Goal: Information Seeking & Learning: Learn about a topic

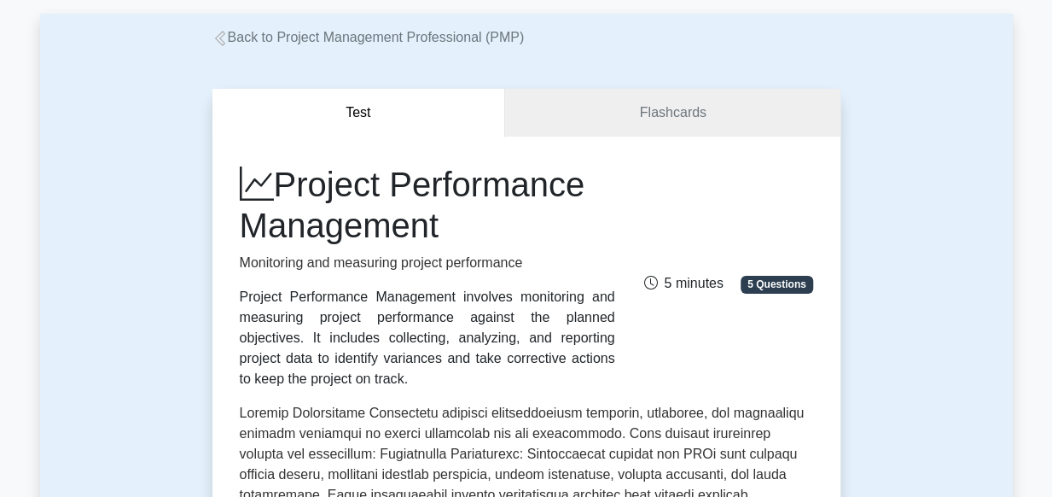
scroll to position [92, 0]
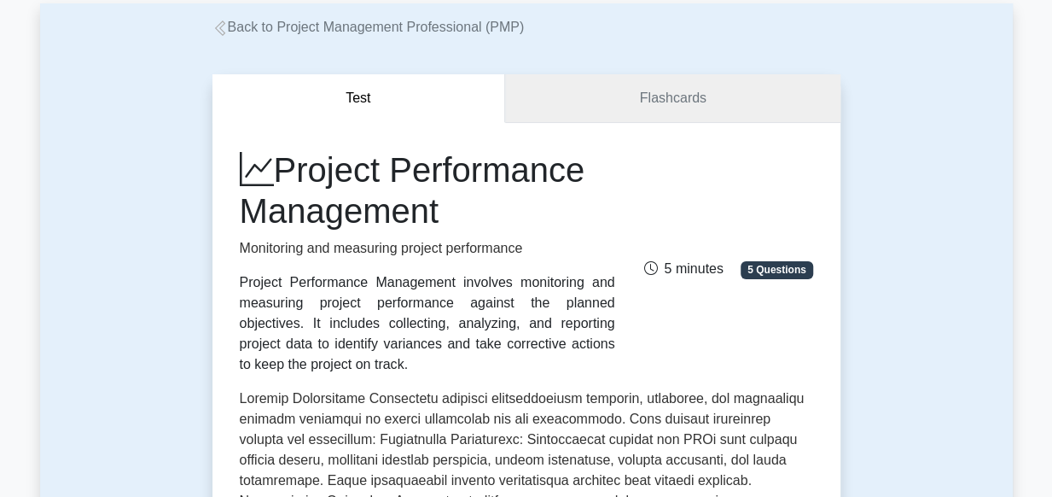
click at [676, 94] on link "Flashcards" at bounding box center [672, 98] width 335 height 49
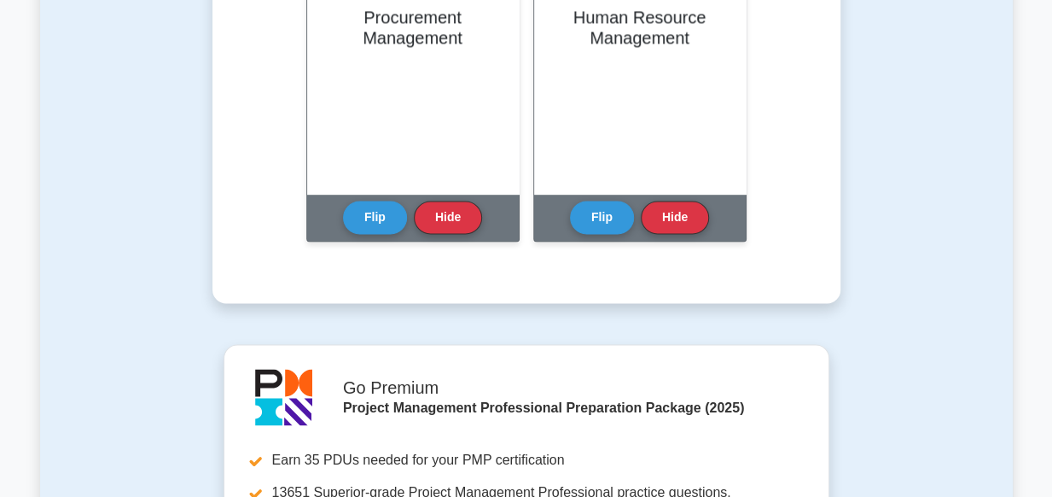
scroll to position [1365, 0]
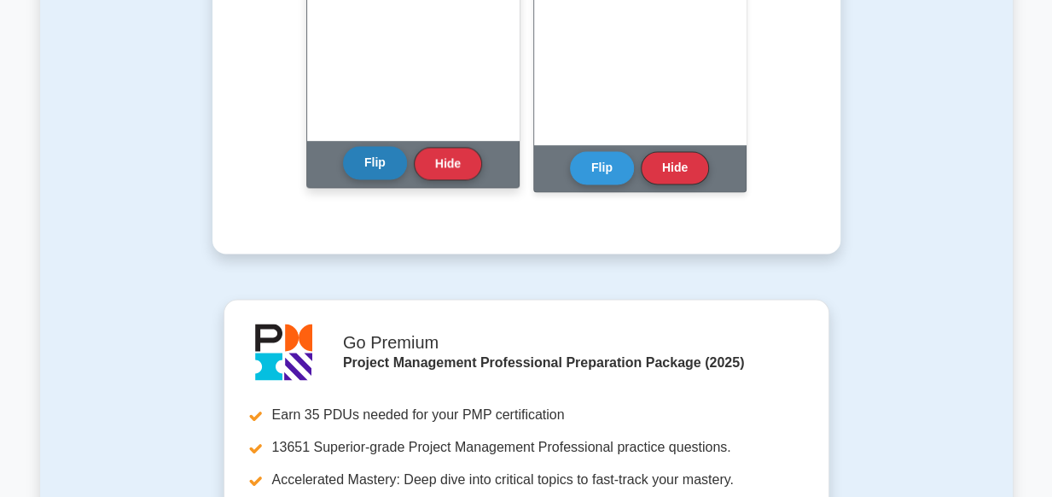
click at [377, 160] on button "Flip" at bounding box center [375, 162] width 64 height 33
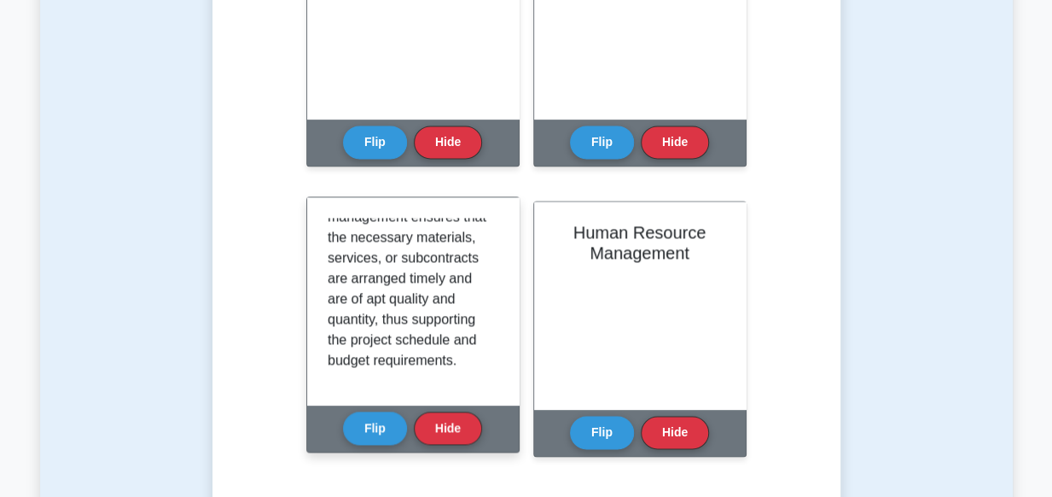
scroll to position [337, 0]
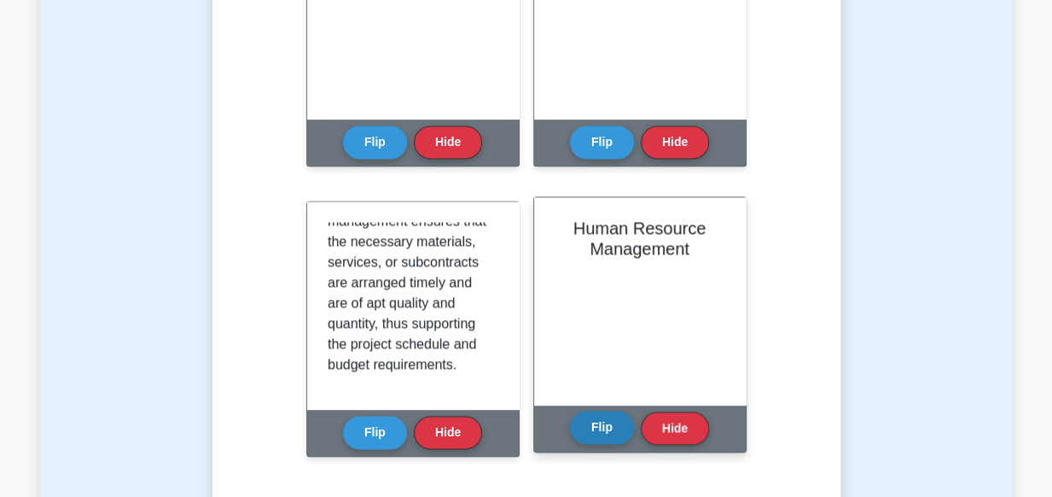
click at [601, 429] on button "Flip" at bounding box center [602, 427] width 64 height 33
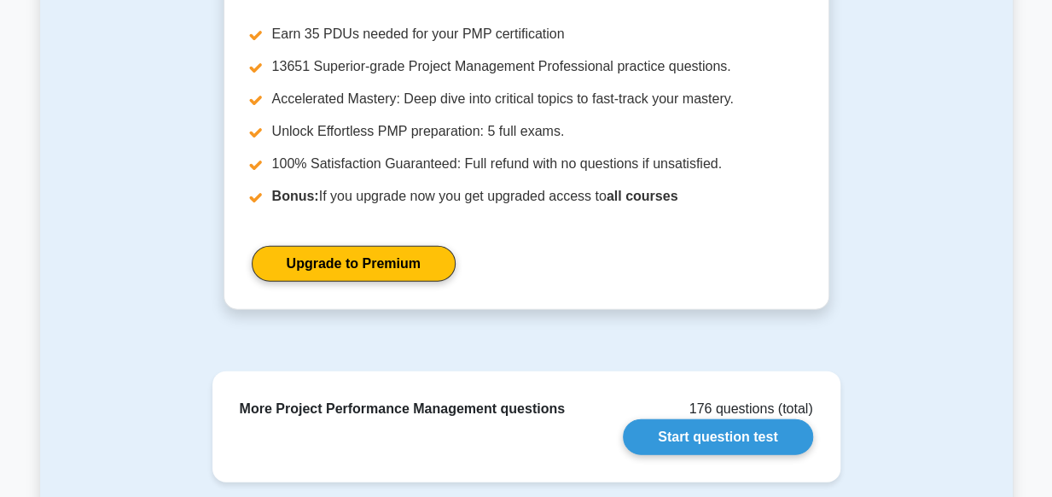
scroll to position [1756, 0]
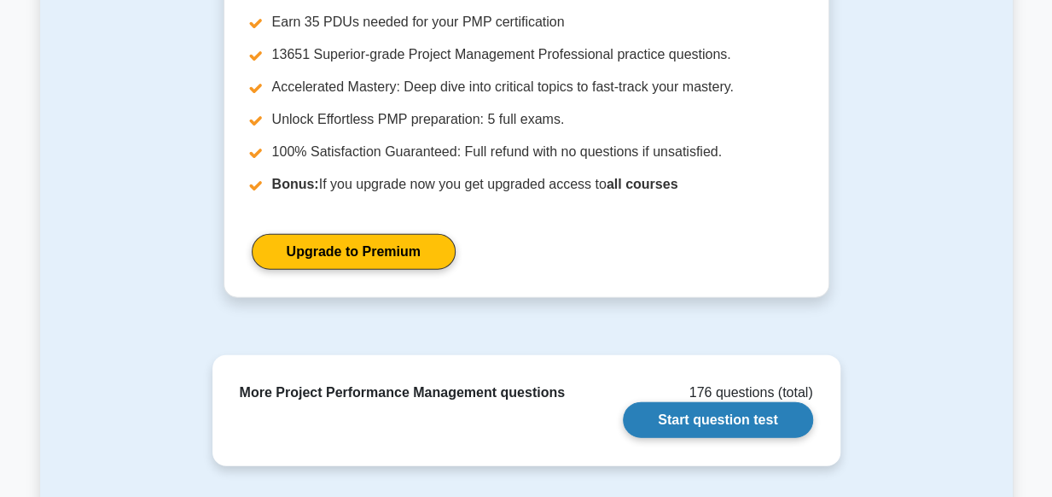
click at [742, 416] on link "Start question test" at bounding box center [717, 420] width 189 height 36
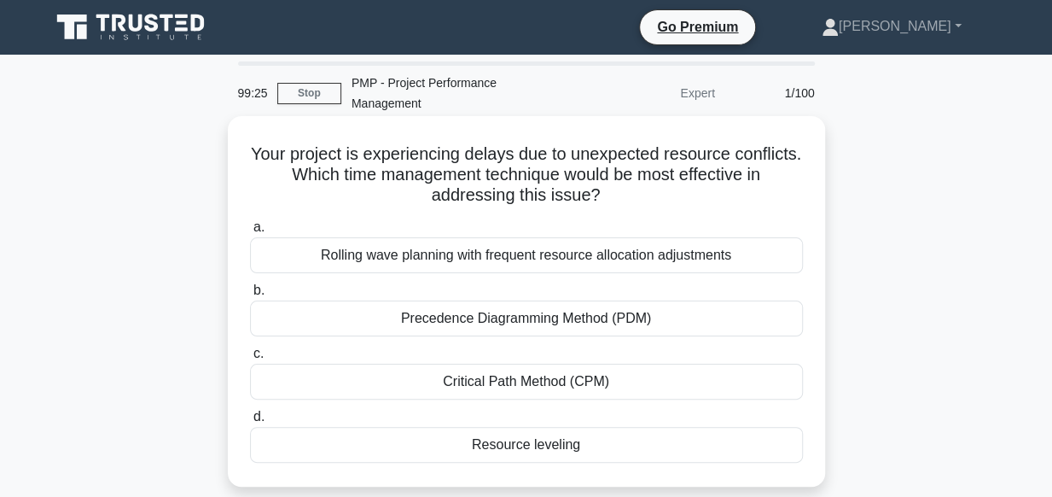
click at [566, 446] on div "Resource leveling" at bounding box center [526, 445] width 553 height 36
click at [250, 422] on input "d. Resource leveling" at bounding box center [250, 416] width 0 height 11
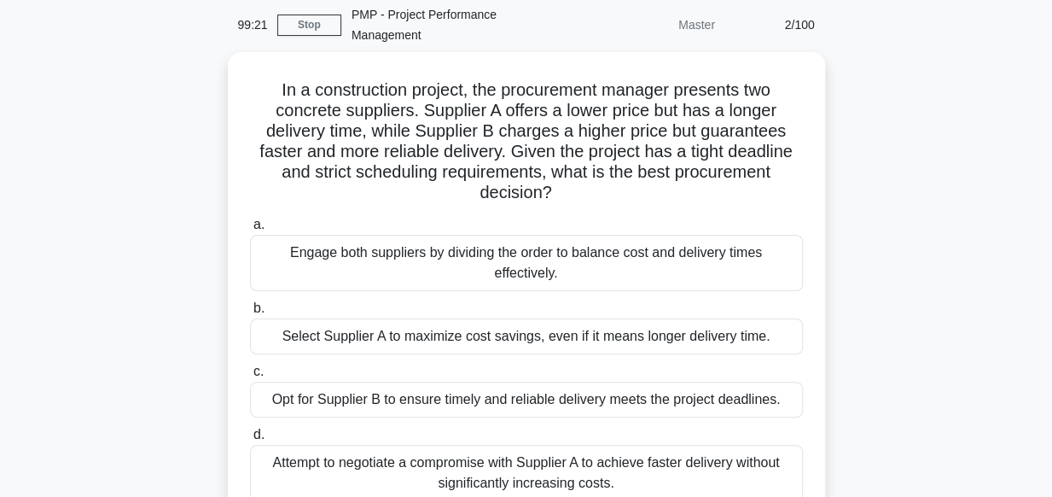
scroll to position [102, 0]
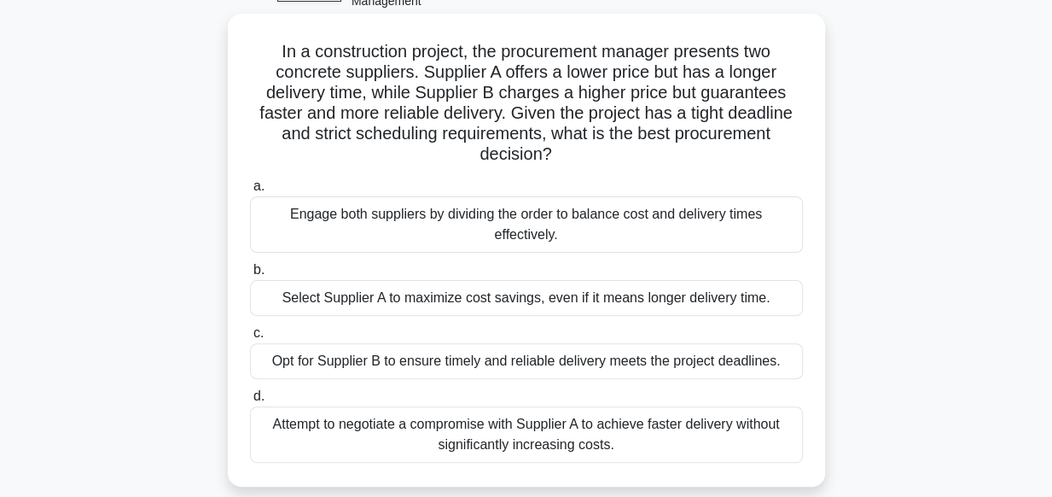
click at [539, 434] on div "Attempt to negotiate a compromise with Supplier A to achieve faster delivery wi…" at bounding box center [526, 434] width 553 height 56
click at [250, 402] on input "d. Attempt to negotiate a compromise with Supplier A to achieve faster delivery…" at bounding box center [250, 396] width 0 height 11
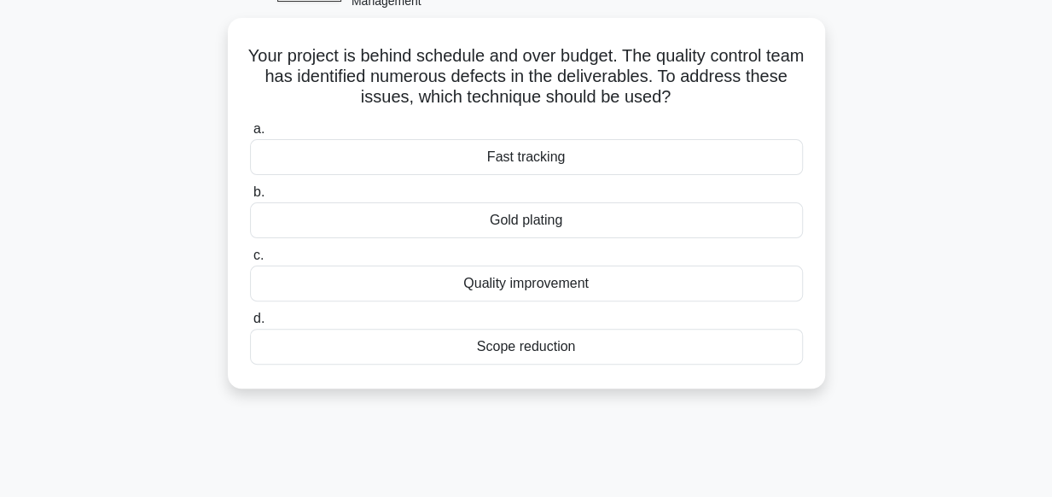
scroll to position [0, 0]
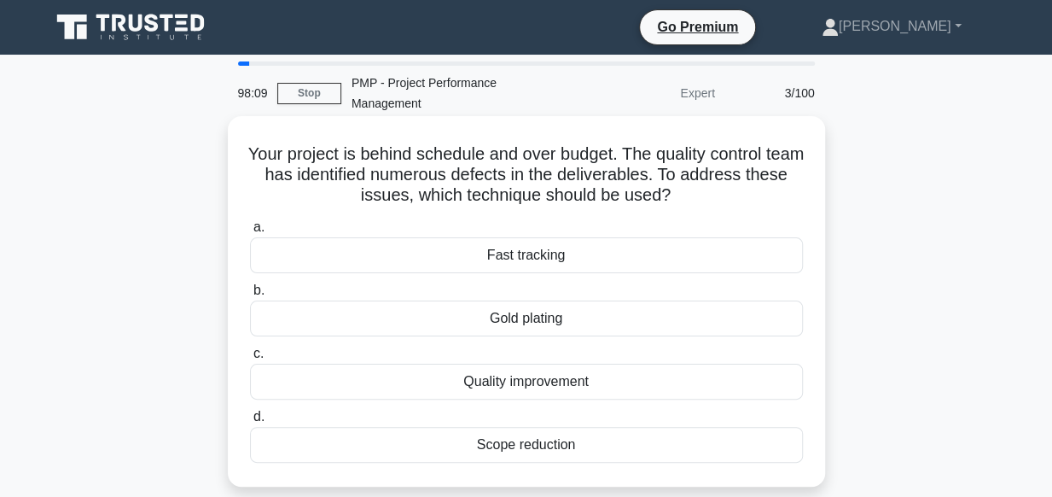
click at [527, 389] on div "Quality improvement" at bounding box center [526, 382] width 553 height 36
click at [250, 359] on input "c. Quality improvement" at bounding box center [250, 353] width 0 height 11
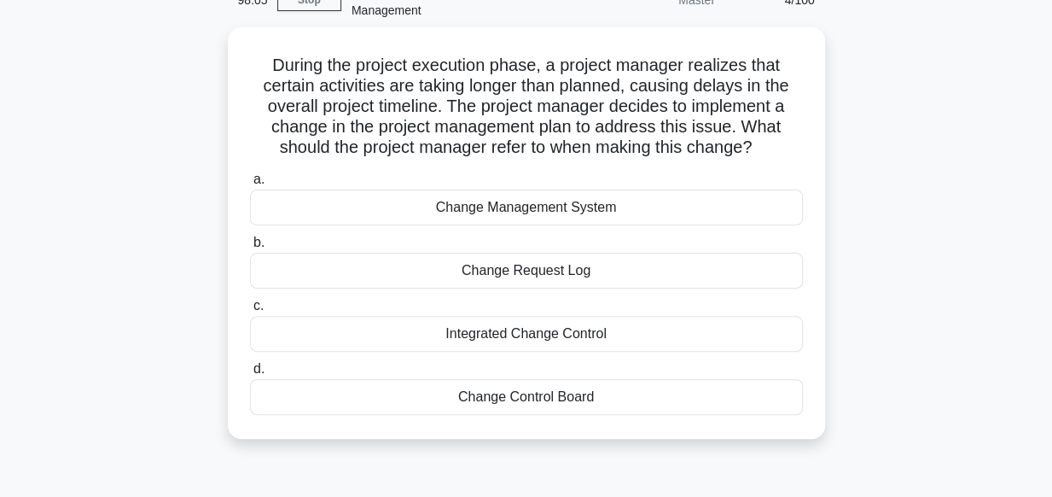
scroll to position [102, 0]
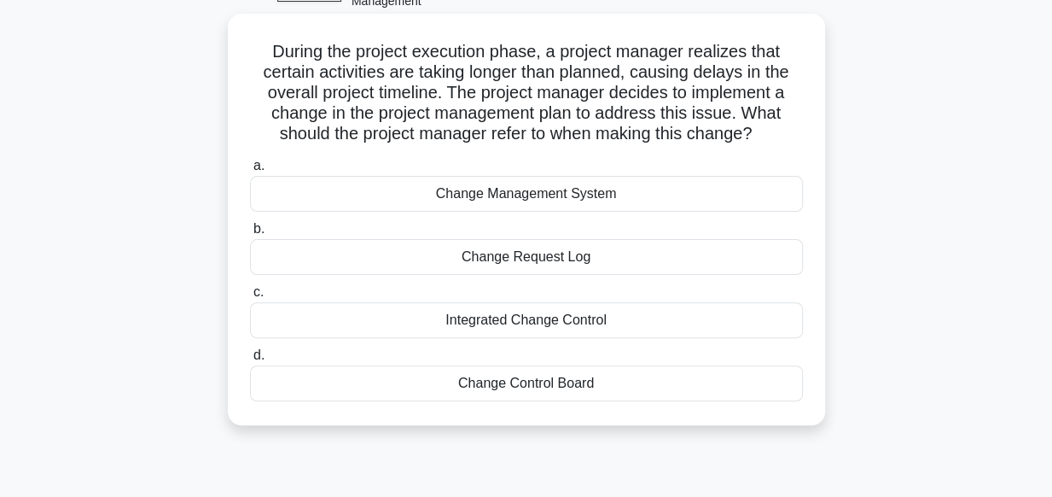
click at [560, 194] on div "Change Management System" at bounding box center [526, 194] width 553 height 36
click at [250, 172] on input "a. Change Management System" at bounding box center [250, 165] width 0 height 11
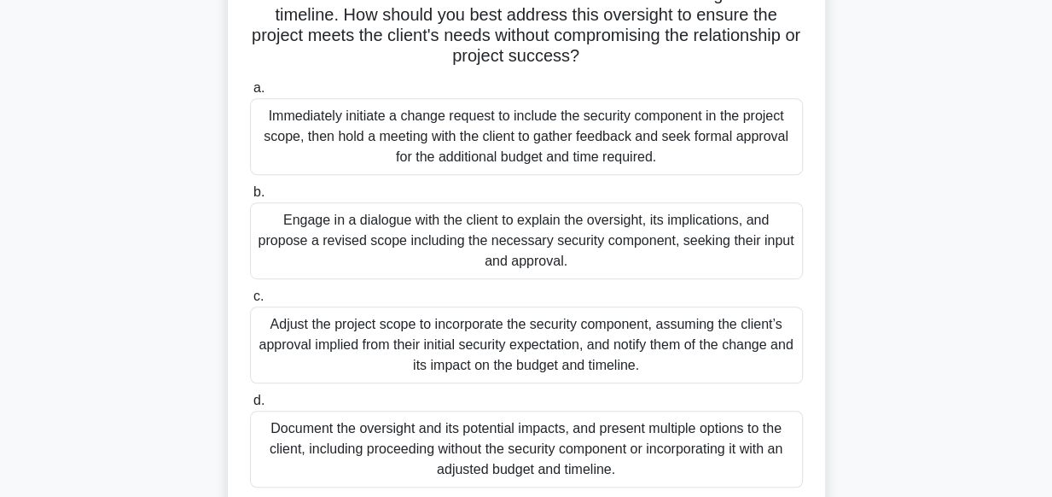
scroll to position [341, 0]
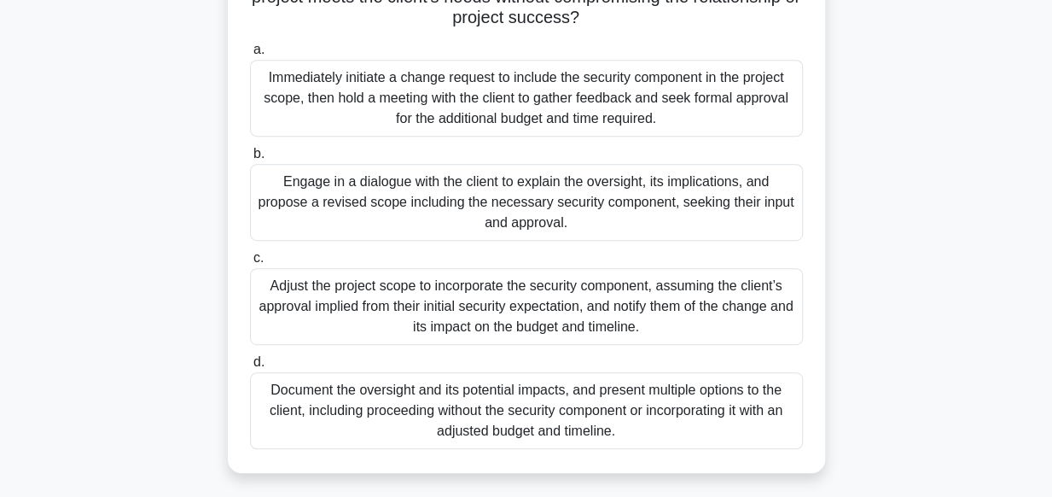
click at [588, 193] on div "Engage in a dialogue with the client to explain the oversight, its implications…" at bounding box center [526, 202] width 553 height 77
click at [250, 160] on input "b. Engage in a dialogue with the client to explain the oversight, its implicati…" at bounding box center [250, 153] width 0 height 11
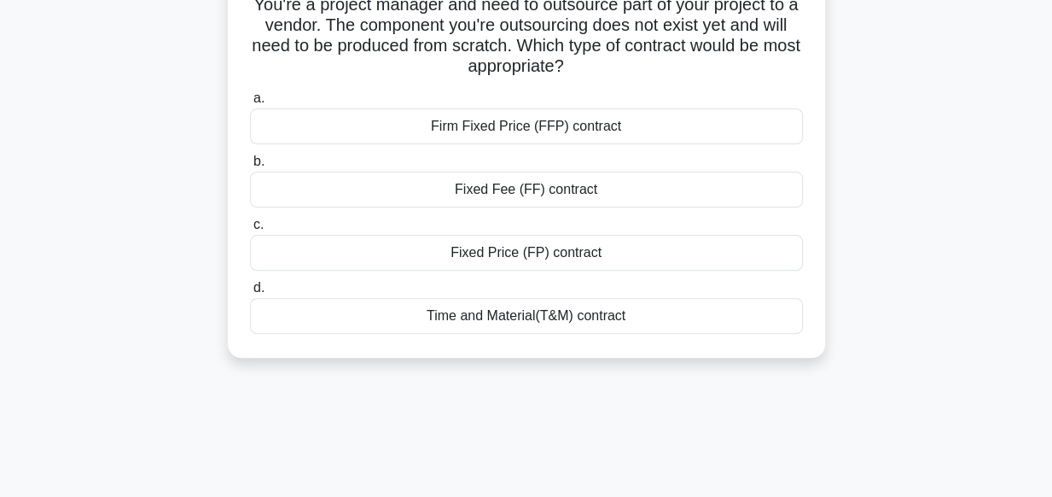
scroll to position [0, 0]
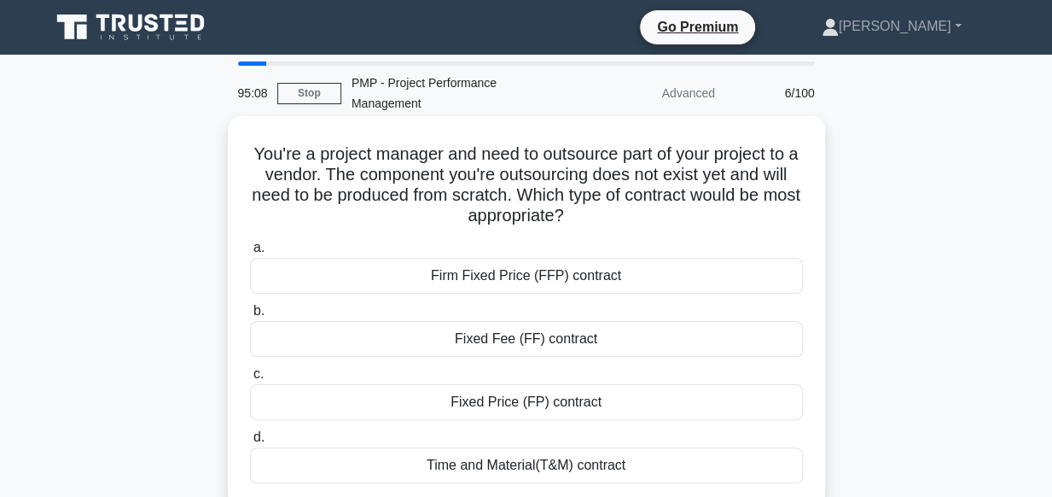
click at [613, 464] on div "Time and Material(T&M) contract" at bounding box center [526, 465] width 553 height 36
click at [250, 443] on input "d. Time and Material(T&M) contract" at bounding box center [250, 437] width 0 height 11
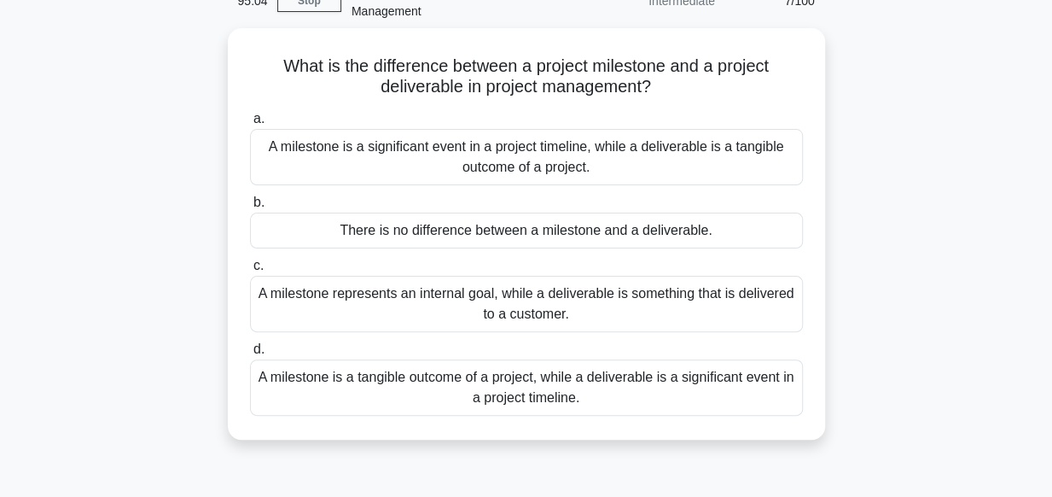
scroll to position [102, 0]
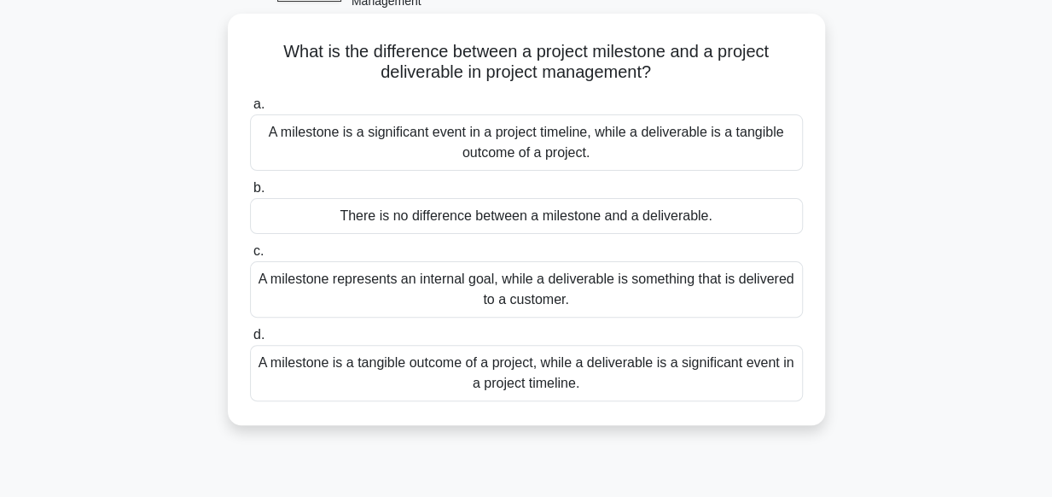
click at [533, 143] on div "A milestone is a significant event in a project timeline, while a deliverable i…" at bounding box center [526, 142] width 553 height 56
click at [250, 110] on input "a. A milestone is a significant event in a project timeline, while a deliverabl…" at bounding box center [250, 104] width 0 height 11
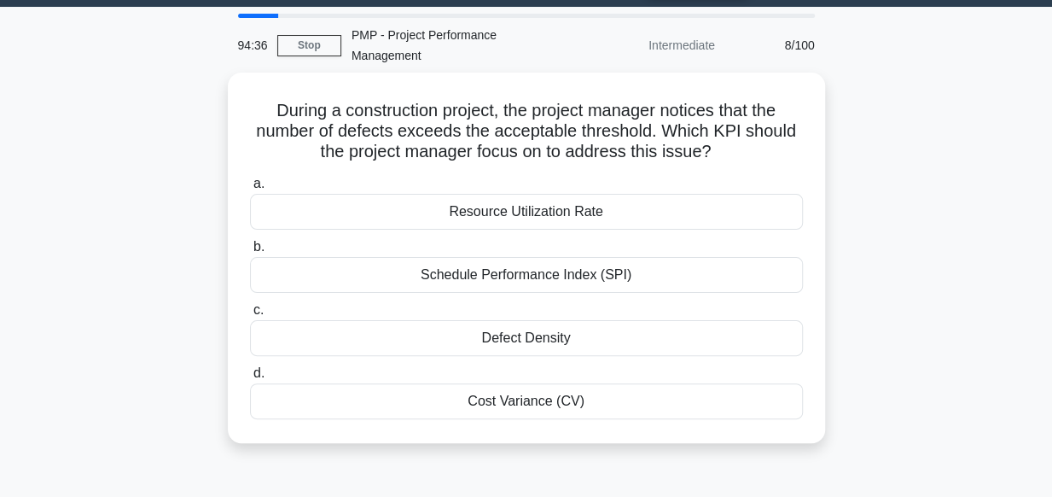
scroll to position [0, 0]
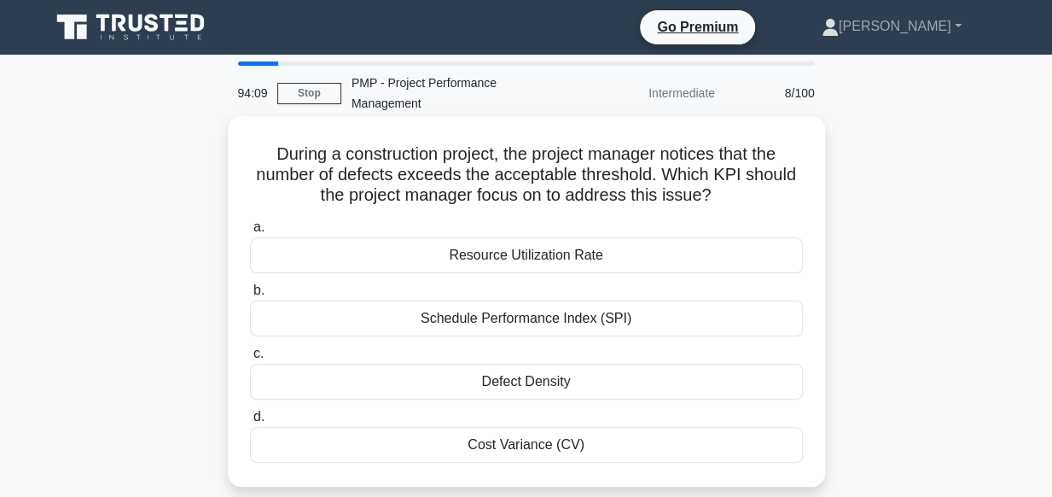
click at [507, 385] on div "Defect Density" at bounding box center [526, 382] width 553 height 36
click at [250, 359] on input "c. Defect Density" at bounding box center [250, 353] width 0 height 11
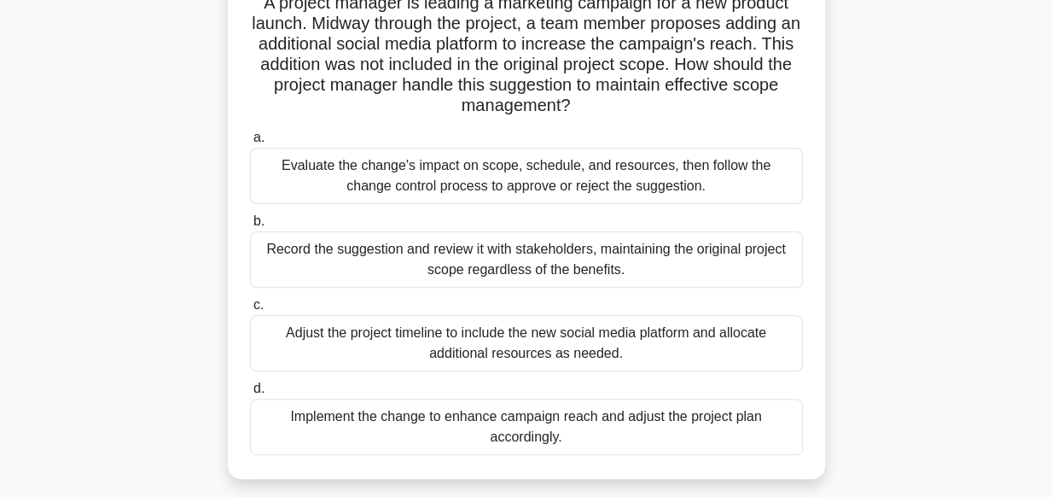
scroll to position [171, 0]
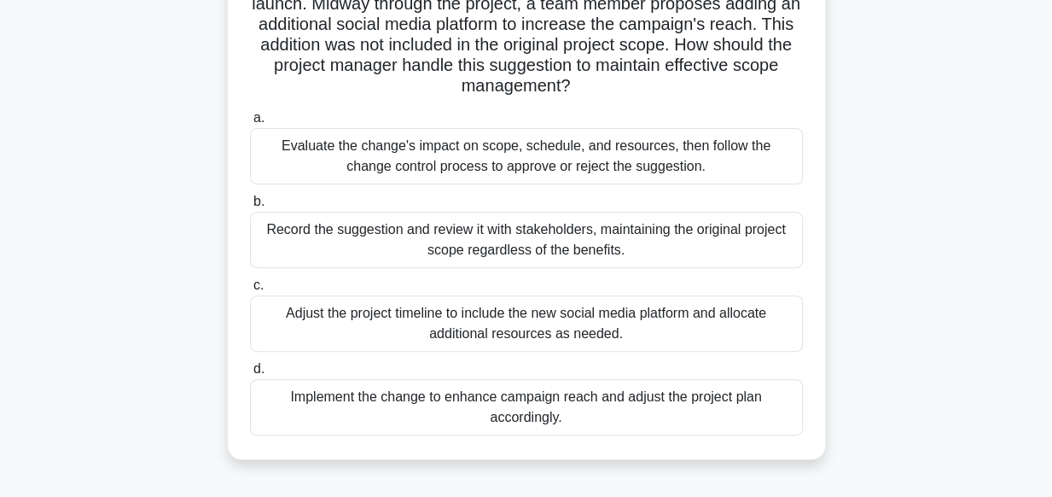
click at [575, 166] on div "Evaluate the change's impact on scope, schedule, and resources, then follow the…" at bounding box center [526, 156] width 553 height 56
click at [250, 124] on input "a. Evaluate the change's impact on scope, schedule, and resources, then follow …" at bounding box center [250, 118] width 0 height 11
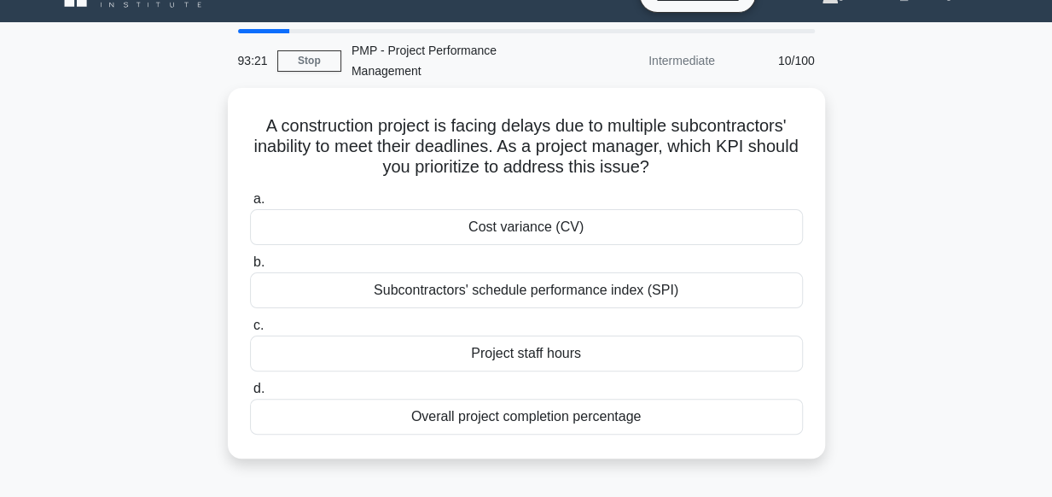
scroll to position [34, 0]
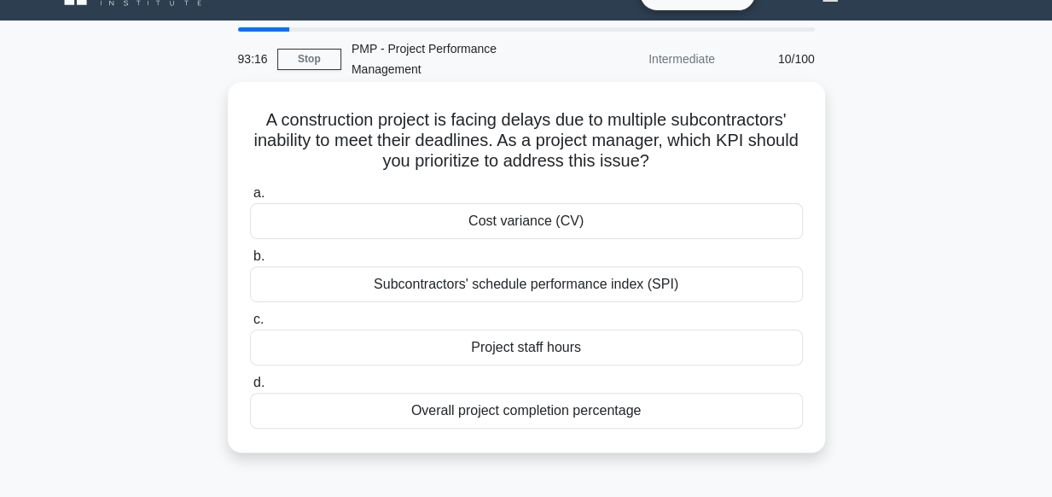
click at [631, 280] on div "Subcontractors' schedule performance index (SPI)" at bounding box center [526, 284] width 553 height 36
click at [250, 262] on input "b. Subcontractors' schedule performance index (SPI)" at bounding box center [250, 256] width 0 height 11
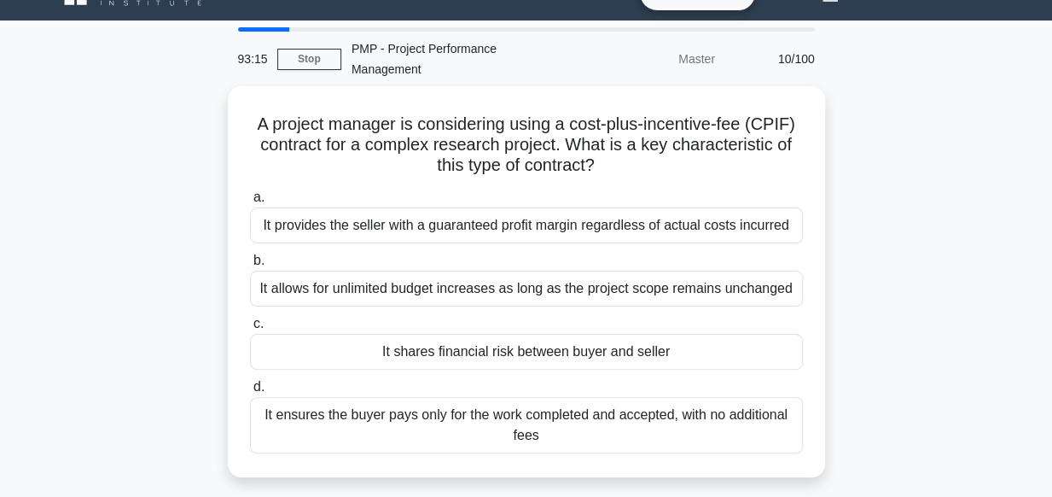
scroll to position [0, 0]
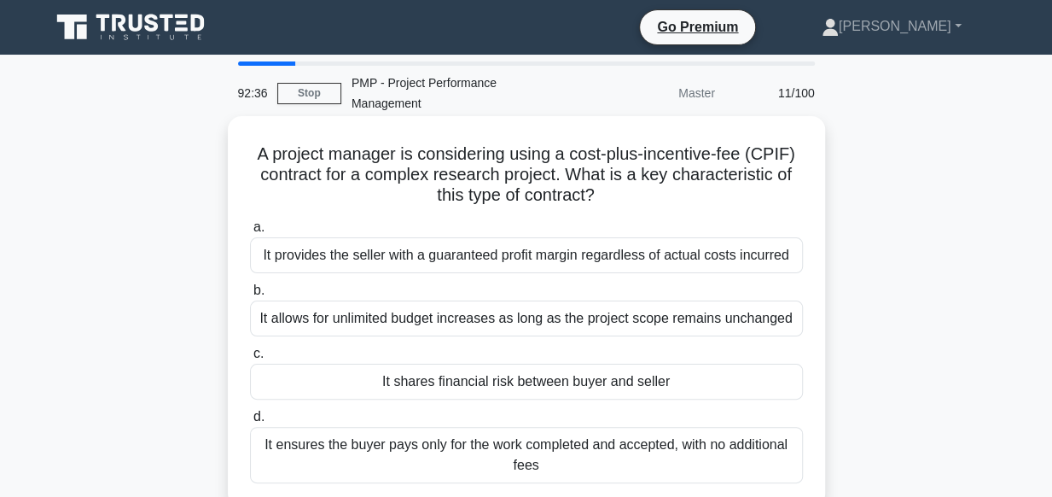
click at [579, 257] on div "It provides the seller with a guaranteed profit margin regardless of actual cos…" at bounding box center [526, 255] width 553 height 36
click at [250, 233] on input "a. It provides the seller with a guaranteed profit margin regardless of actual …" at bounding box center [250, 227] width 0 height 11
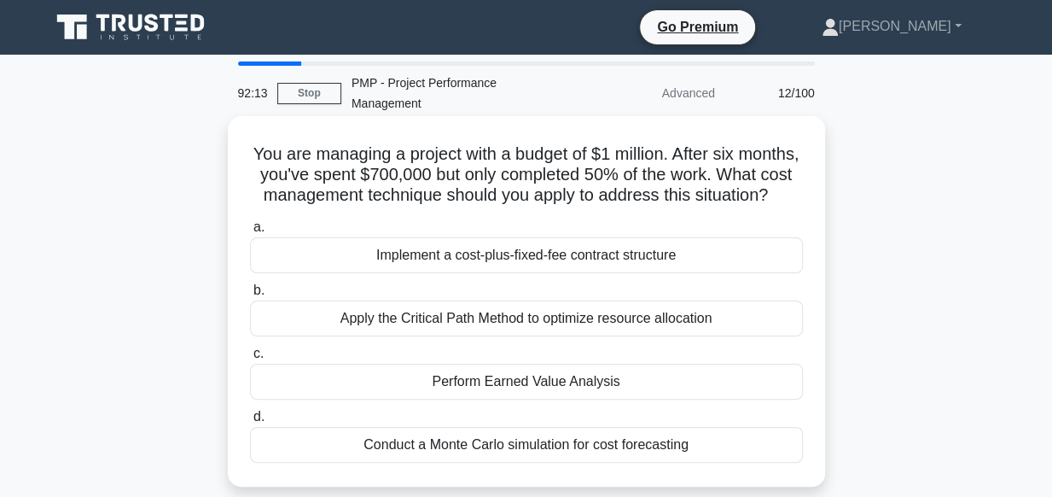
click at [537, 399] on div "Perform Earned Value Analysis" at bounding box center [526, 382] width 553 height 36
click at [250, 359] on input "c. Perform Earned Value Analysis" at bounding box center [250, 353] width 0 height 11
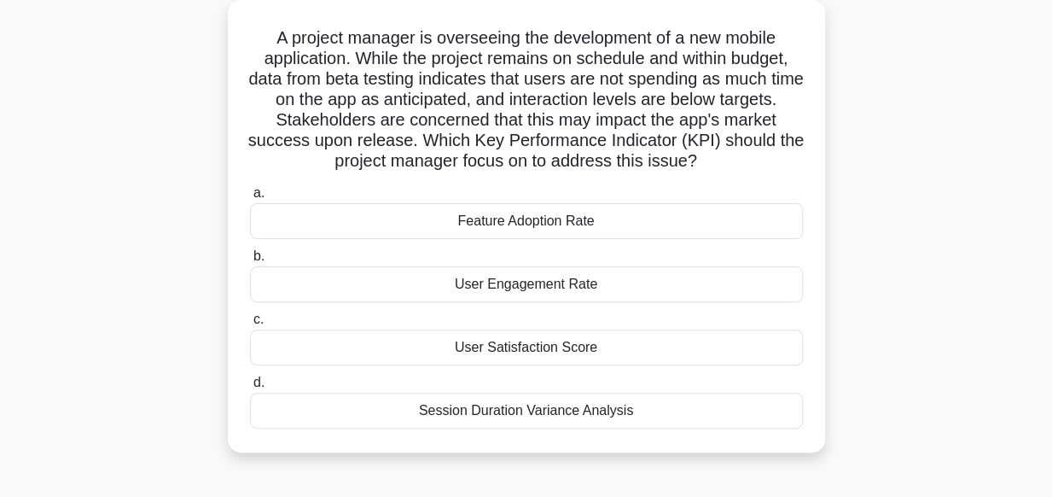
scroll to position [137, 0]
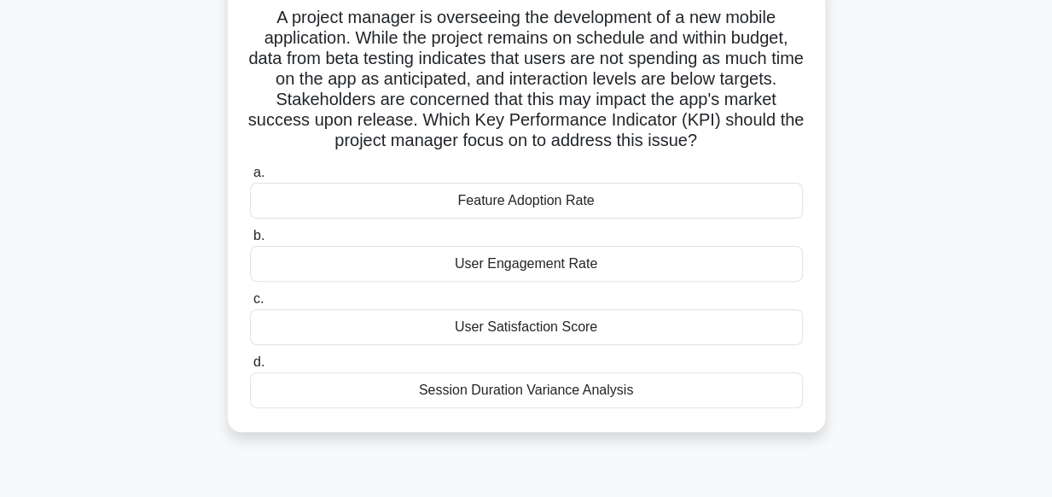
click at [560, 271] on div "User Engagement Rate" at bounding box center [526, 264] width 553 height 36
click at [250, 242] on input "b. User Engagement Rate" at bounding box center [250, 235] width 0 height 11
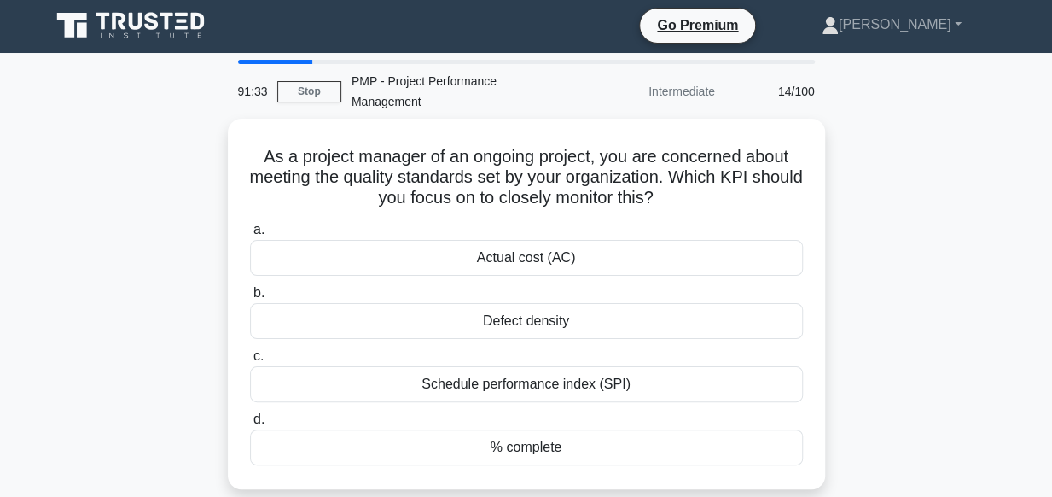
scroll to position [0, 0]
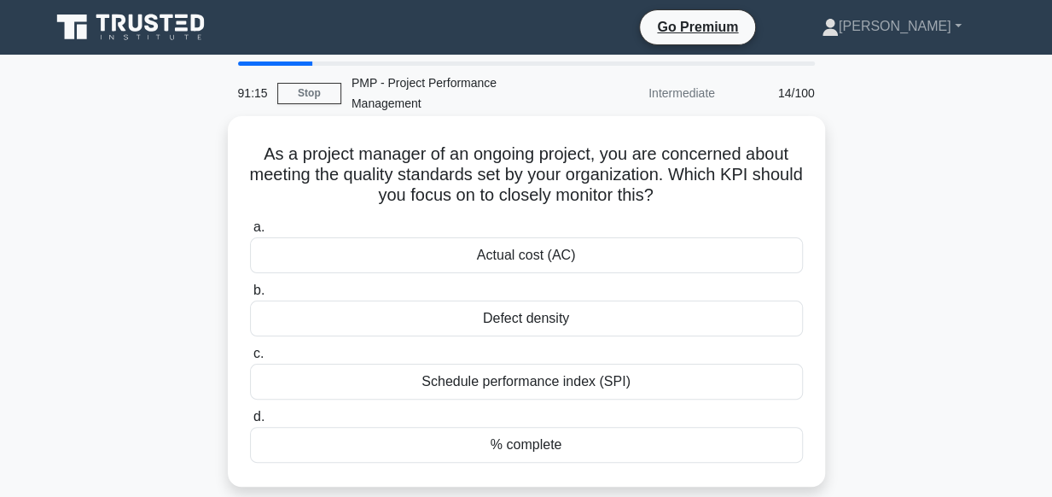
click at [529, 321] on div "Defect density" at bounding box center [526, 318] width 553 height 36
click at [250, 296] on input "b. Defect density" at bounding box center [250, 290] width 0 height 11
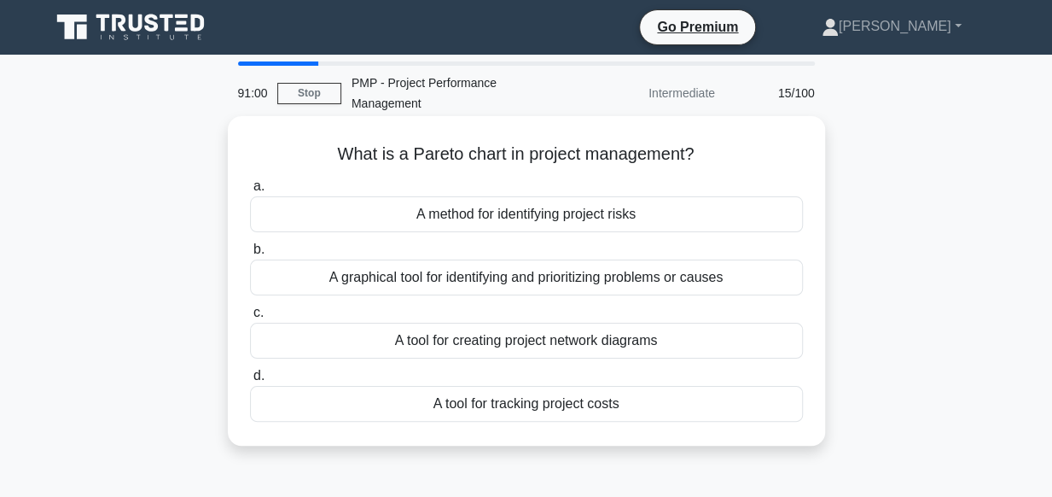
click at [536, 274] on div "A graphical tool for identifying and prioritizing problems or causes" at bounding box center [526, 277] width 553 height 36
click at [250, 255] on input "b. A graphical tool for identifying and prioritizing problems or causes" at bounding box center [250, 249] width 0 height 11
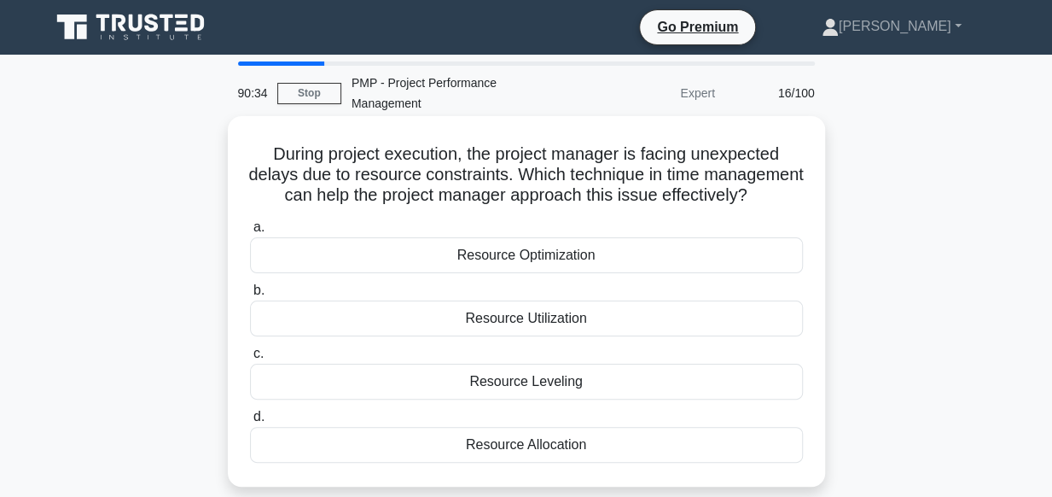
click at [537, 336] on div "Resource Utilization" at bounding box center [526, 318] width 553 height 36
click at [250, 296] on input "b. Resource Utilization" at bounding box center [250, 290] width 0 height 11
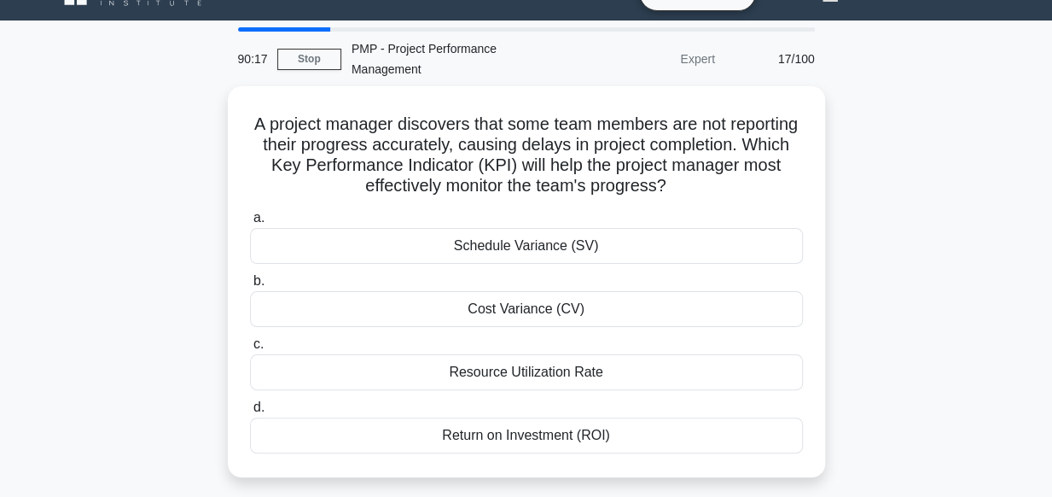
scroll to position [68, 0]
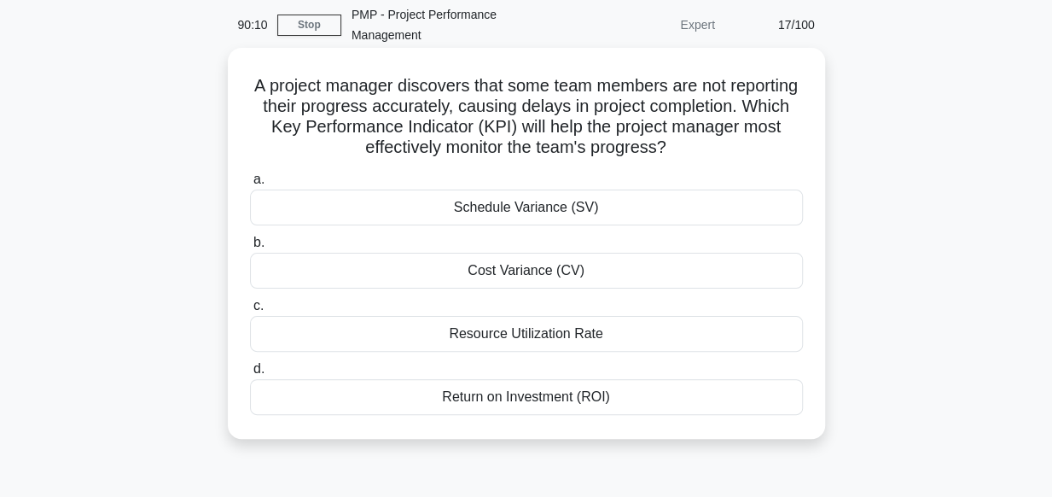
click at [550, 209] on div "Schedule Variance (SV)" at bounding box center [526, 207] width 553 height 36
click at [250, 185] on input "a. Schedule Variance (SV)" at bounding box center [250, 179] width 0 height 11
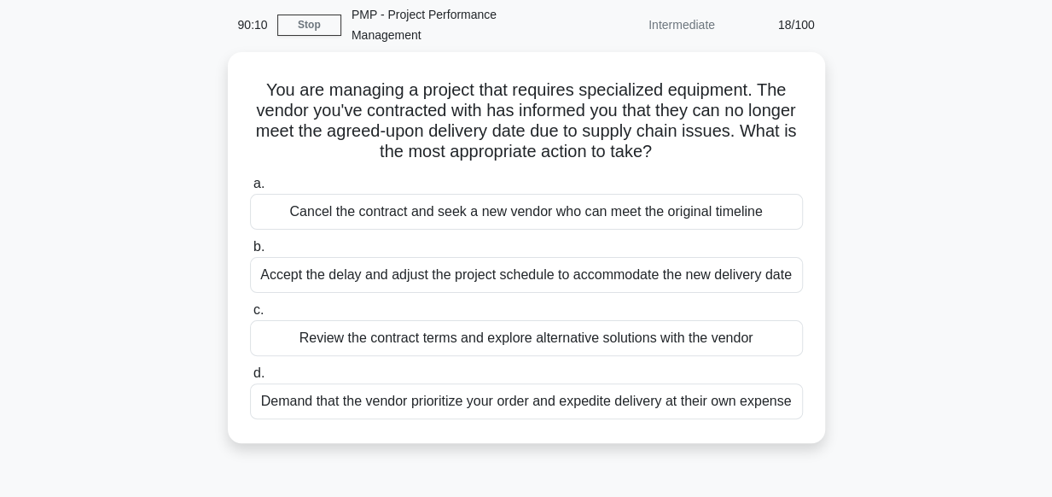
scroll to position [0, 0]
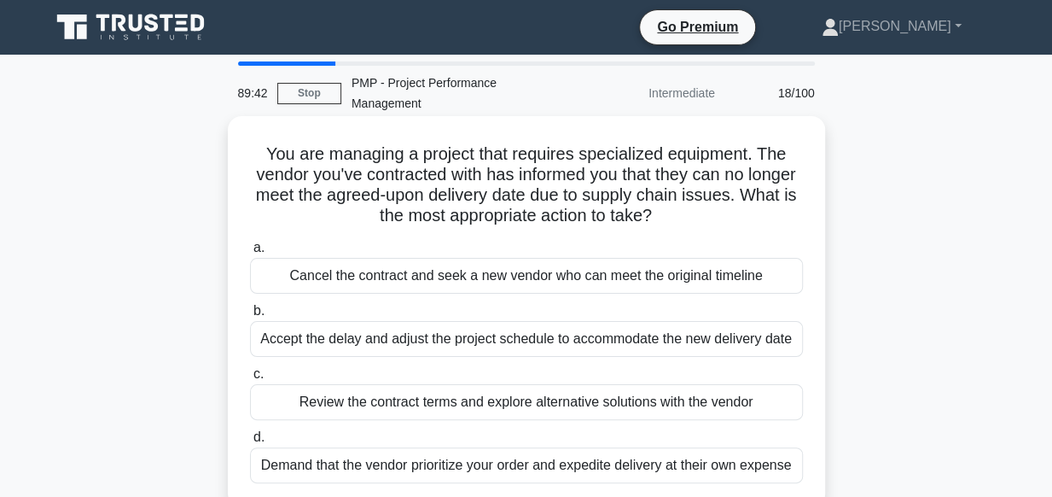
click at [452, 408] on div "Review the contract terms and explore alternative solutions with the vendor" at bounding box center [526, 402] width 553 height 36
click at [250, 380] on input "c. Review the contract terms and explore alternative solutions with the vendor" at bounding box center [250, 374] width 0 height 11
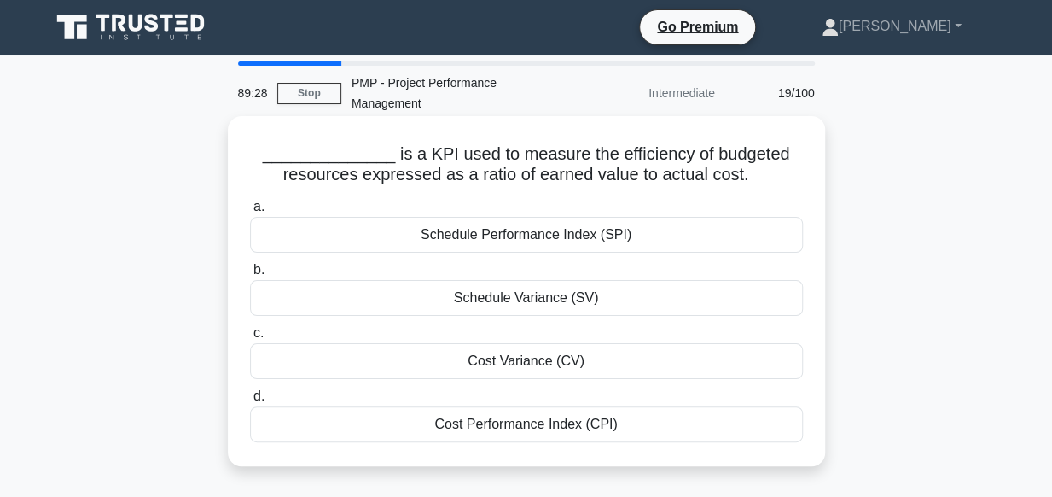
click at [474, 427] on div "Cost Performance Index (CPI)" at bounding box center [526, 424] width 553 height 36
click at [250, 402] on input "d. Cost Performance Index (CPI)" at bounding box center [250, 396] width 0 height 11
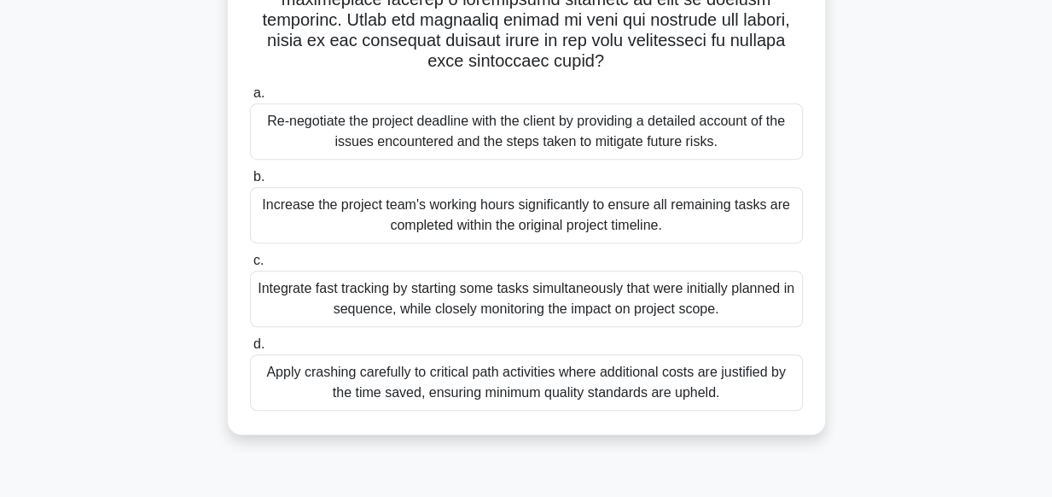
scroll to position [425, 0]
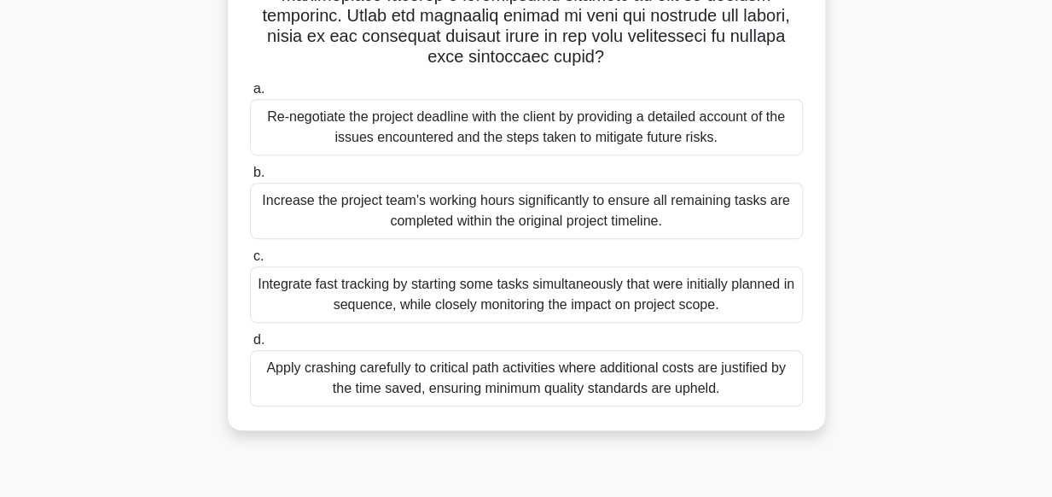
click at [655, 286] on div "Integrate fast tracking by starting some tasks simultaneously that were initial…" at bounding box center [526, 294] width 553 height 56
click at [250, 262] on input "c. Integrate fast tracking by starting some tasks simultaneously that were init…" at bounding box center [250, 256] width 0 height 11
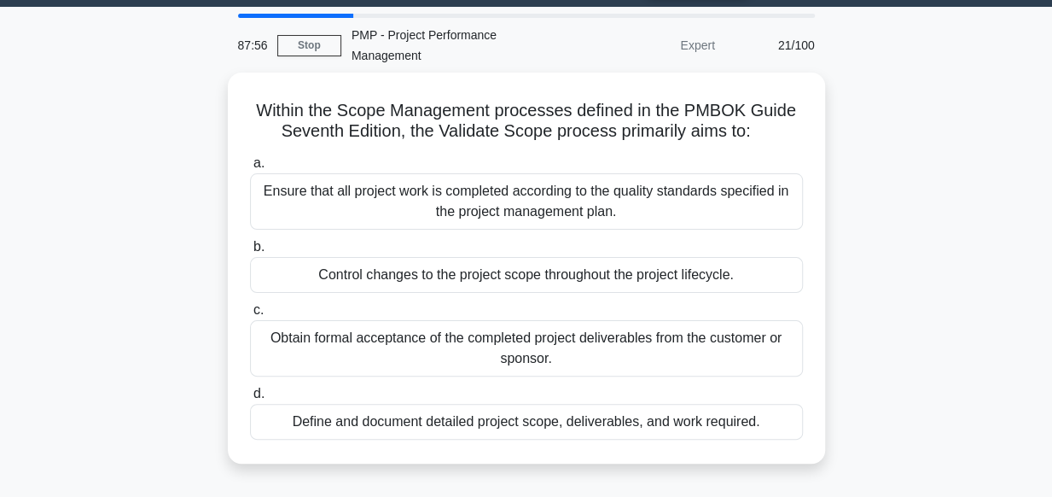
scroll to position [0, 0]
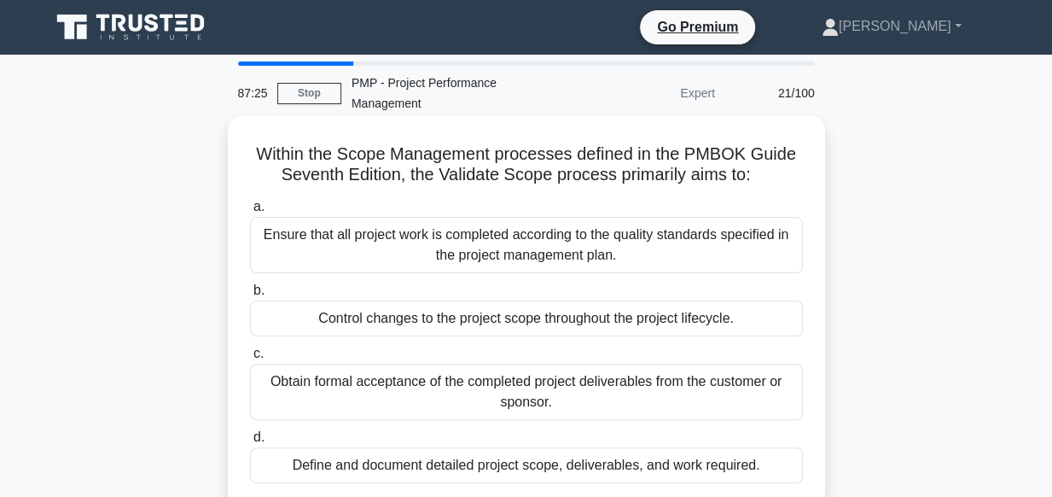
click at [574, 375] on div "Obtain formal acceptance of the completed project deliverables from the custome…" at bounding box center [526, 392] width 553 height 56
click at [250, 359] on input "c. Obtain formal acceptance of the completed project deliverables from the cust…" at bounding box center [250, 353] width 0 height 11
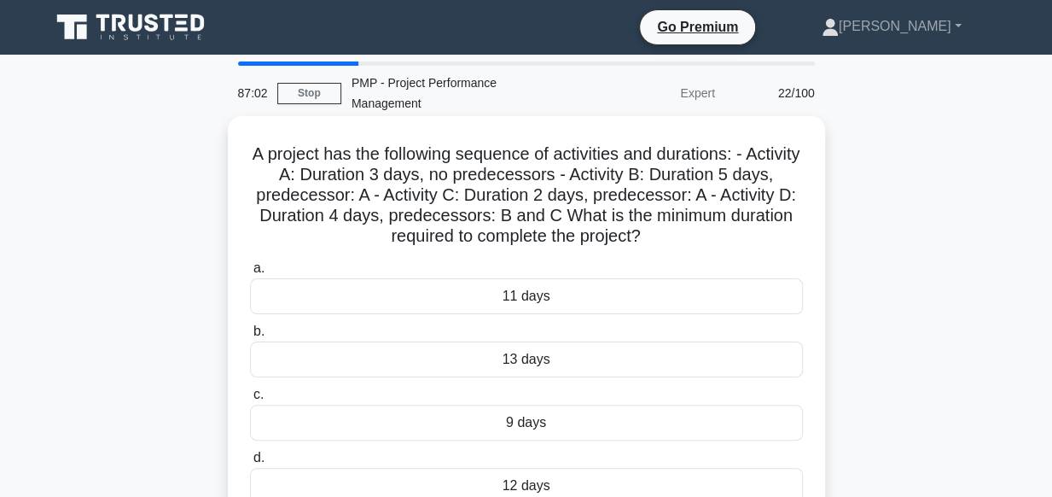
click at [553, 429] on div "9 days" at bounding box center [526, 423] width 553 height 36
click at [250, 400] on input "c. 9 days" at bounding box center [250, 394] width 0 height 11
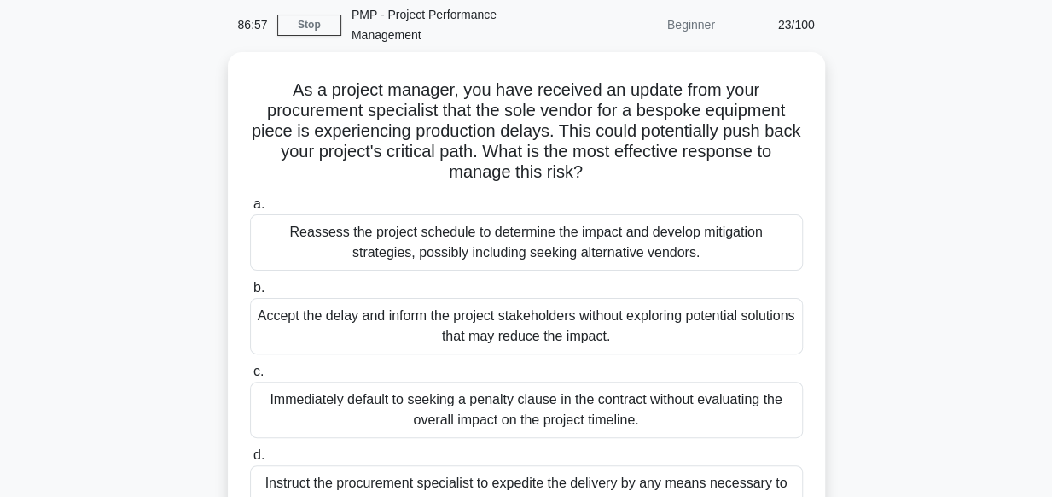
scroll to position [102, 0]
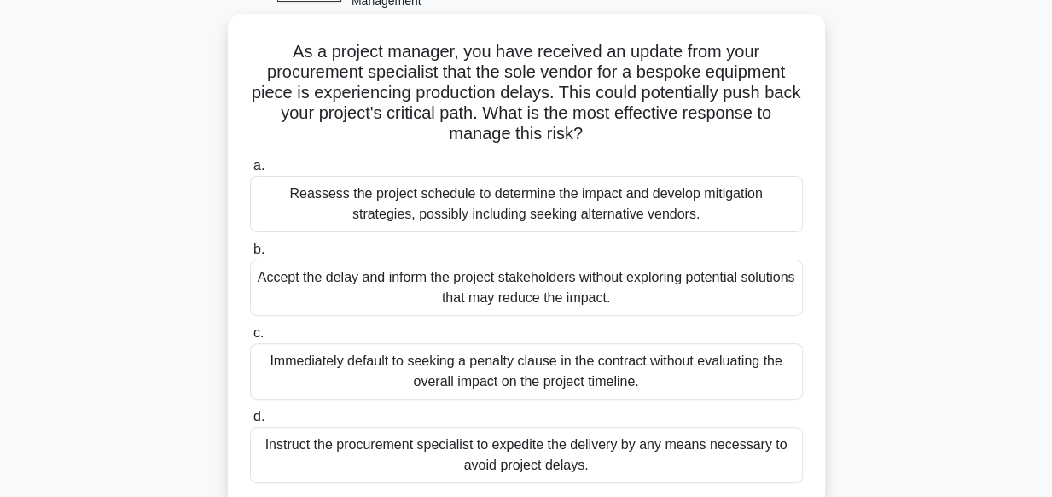
click at [587, 217] on div "Reassess the project schedule to determine the impact and develop mitigation st…" at bounding box center [526, 204] width 553 height 56
click at [250, 172] on input "a. Reassess the project schedule to determine the impact and develop mitigation…" at bounding box center [250, 165] width 0 height 11
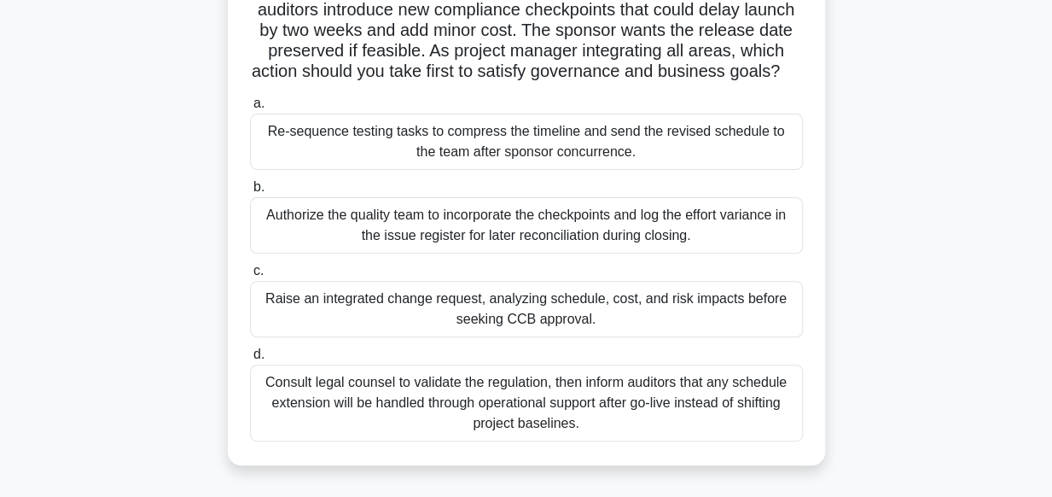
scroll to position [176, 0]
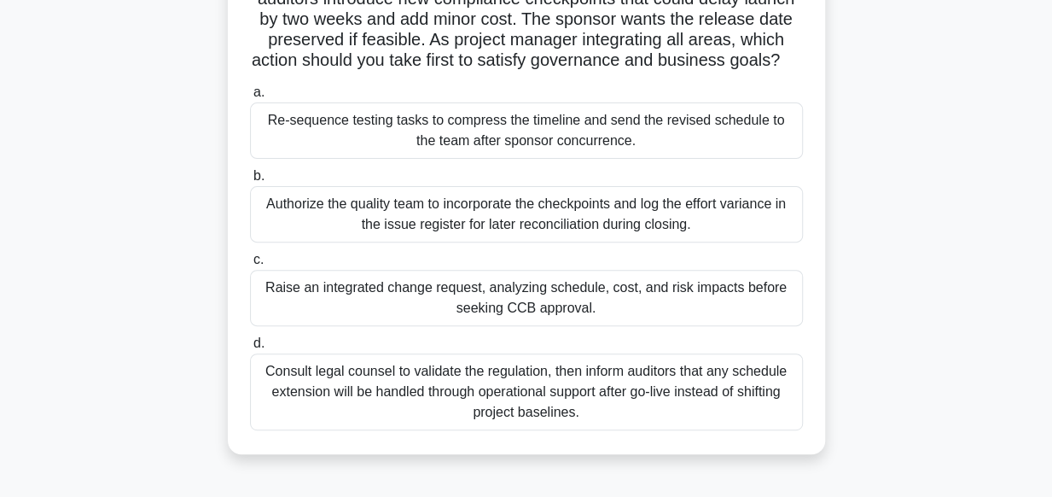
click at [561, 314] on div "Raise an integrated change request, analyzing schedule, cost, and risk impacts …" at bounding box center [526, 298] width 553 height 56
click at [250, 265] on input "c. Raise an integrated change request, analyzing schedule, cost, and risk impac…" at bounding box center [250, 259] width 0 height 11
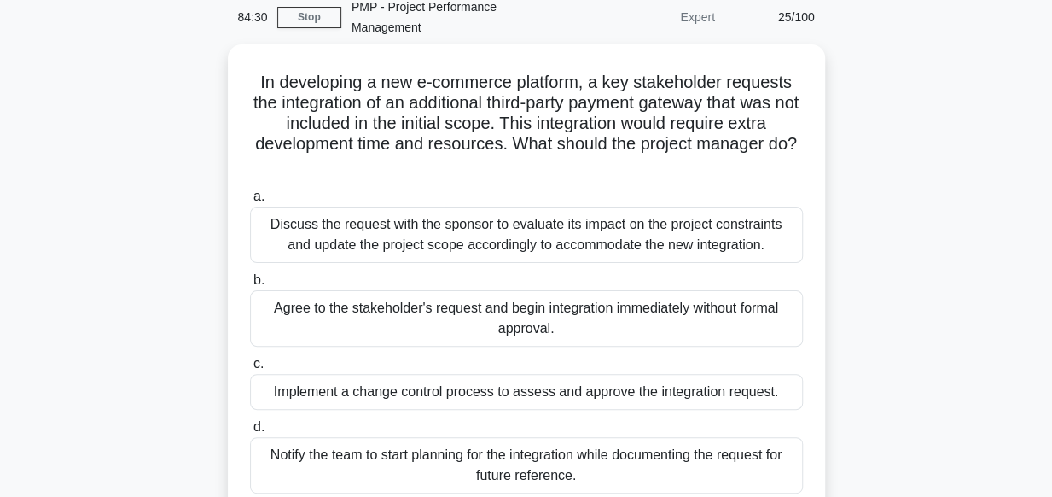
scroll to position [77, 0]
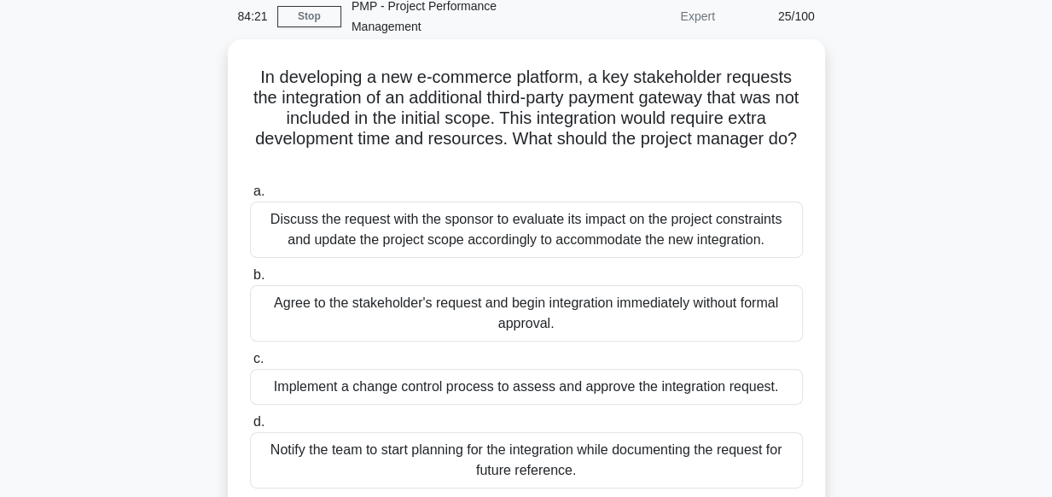
click at [560, 228] on div "Discuss the request with the sponsor to evaluate its impact on the project cons…" at bounding box center [526, 229] width 553 height 56
click at [250, 197] on input "a. Discuss the request with the sponsor to evaluate its impact on the project c…" at bounding box center [250, 191] width 0 height 11
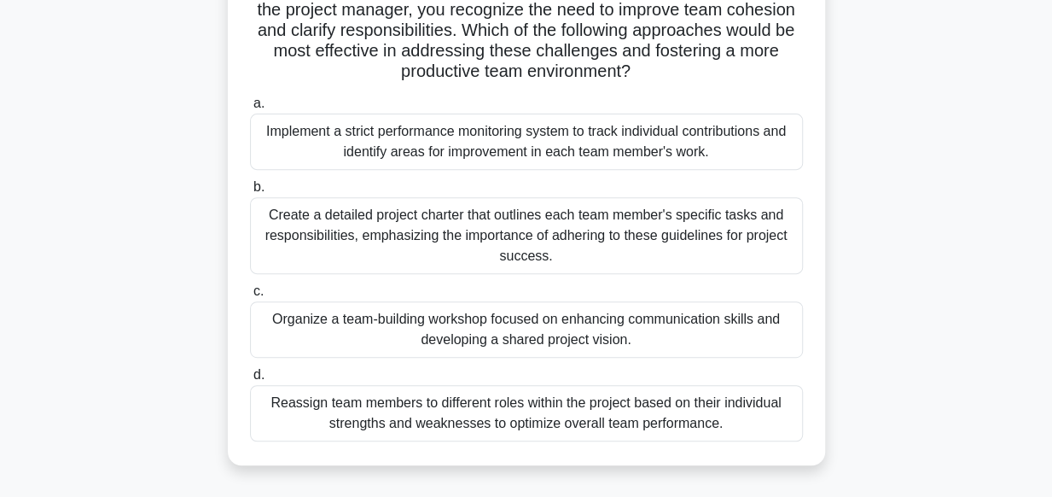
scroll to position [253, 0]
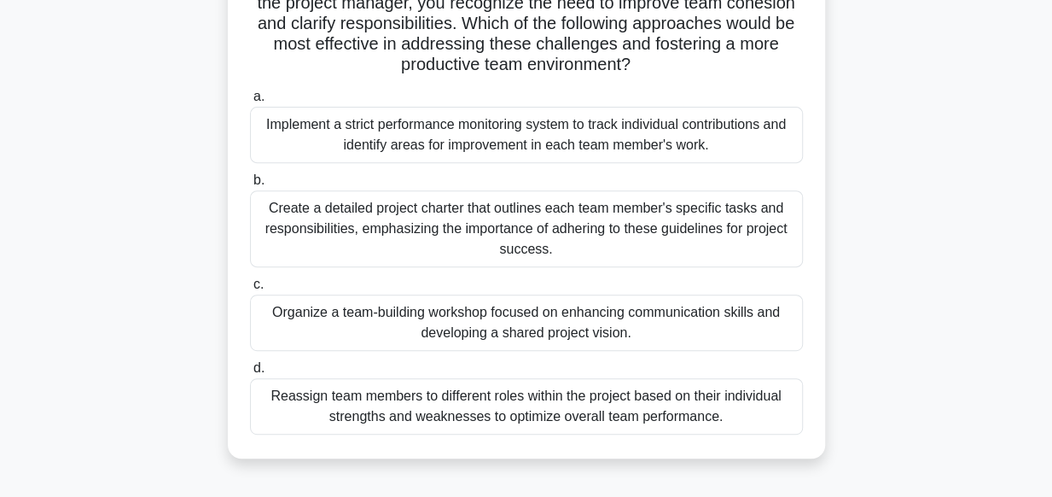
click at [500, 324] on div "Organize a team-building workshop focused on enhancing communication skills and…" at bounding box center [526, 322] width 553 height 56
click at [250, 290] on input "c. Organize a team-building workshop focused on enhancing communication skills …" at bounding box center [250, 284] width 0 height 11
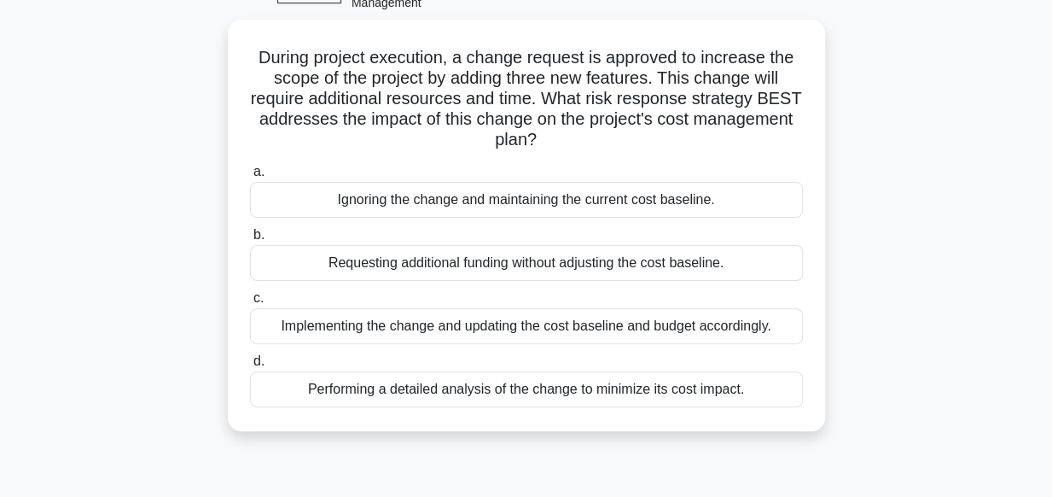
scroll to position [103, 0]
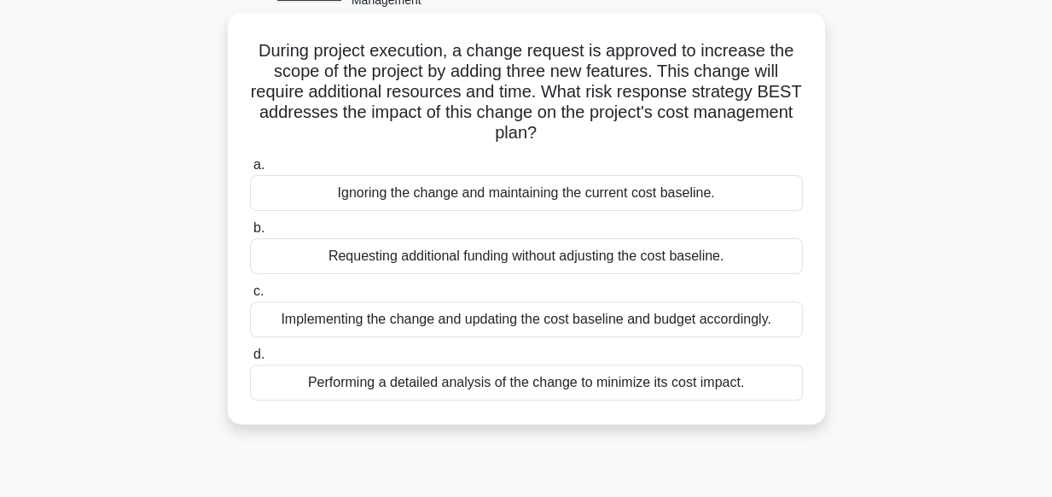
click at [543, 387] on div "Performing a detailed analysis of the change to minimize its cost impact." at bounding box center [526, 382] width 553 height 36
click at [250, 360] on input "d. Performing a detailed analysis of the change to minimize its cost impact." at bounding box center [250, 354] width 0 height 11
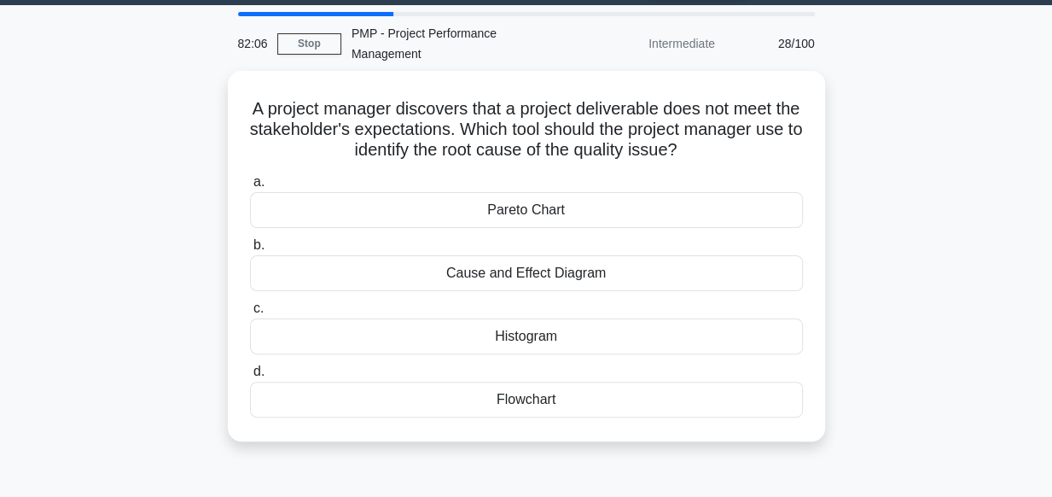
scroll to position [0, 0]
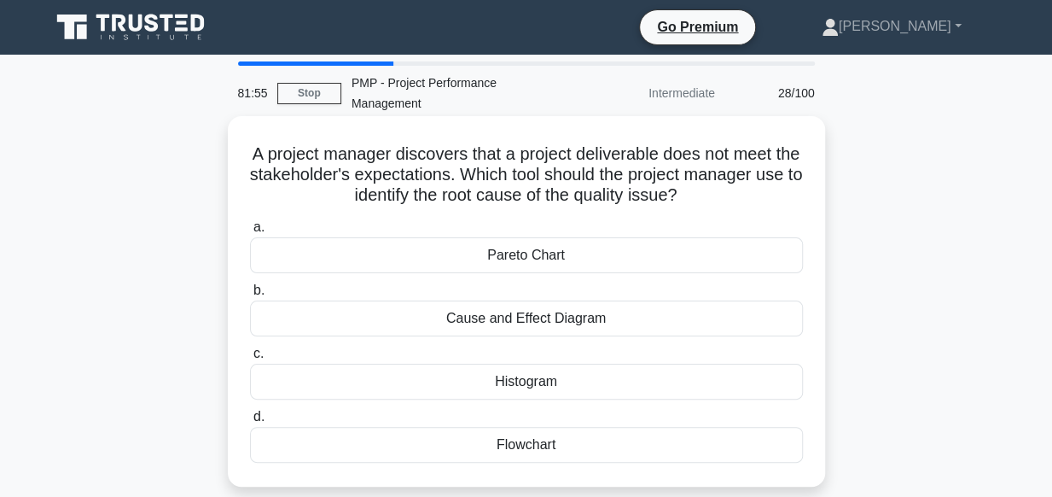
click at [541, 315] on div "Cause and Effect Diagram" at bounding box center [526, 318] width 553 height 36
click at [250, 296] on input "b. Cause and Effect Diagram" at bounding box center [250, 290] width 0 height 11
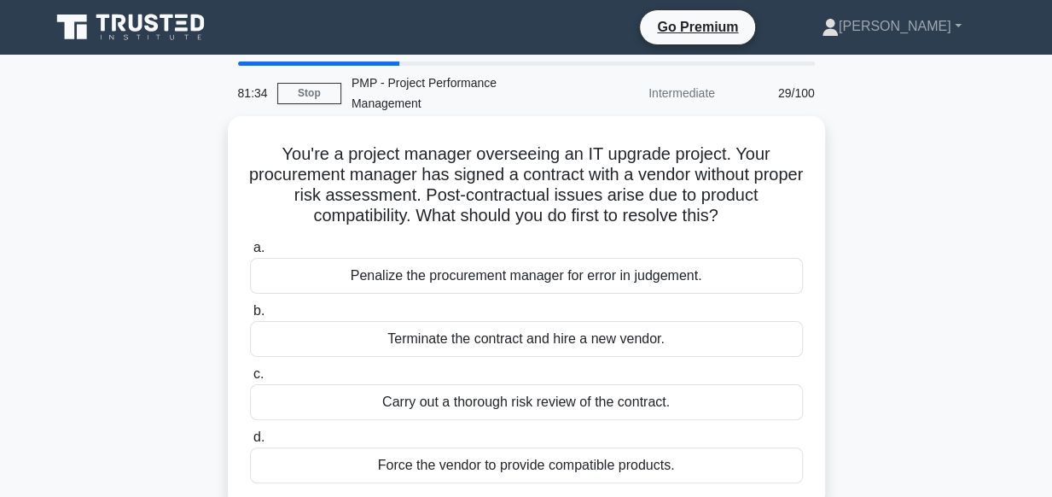
click at [500, 405] on div "Carry out a thorough risk review of the contract." at bounding box center [526, 402] width 553 height 36
click at [250, 380] on input "c. Carry out a thorough risk review of the contract." at bounding box center [250, 374] width 0 height 11
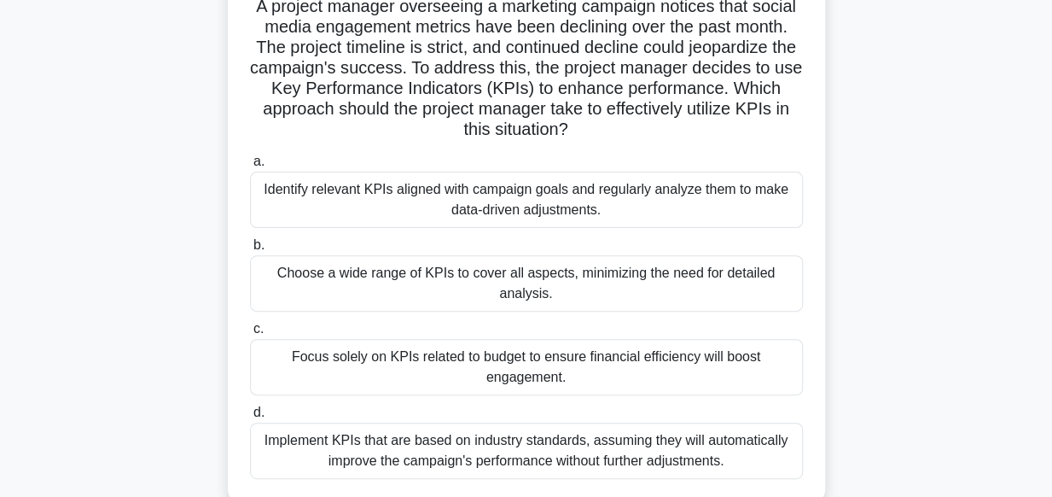
scroll to position [155, 0]
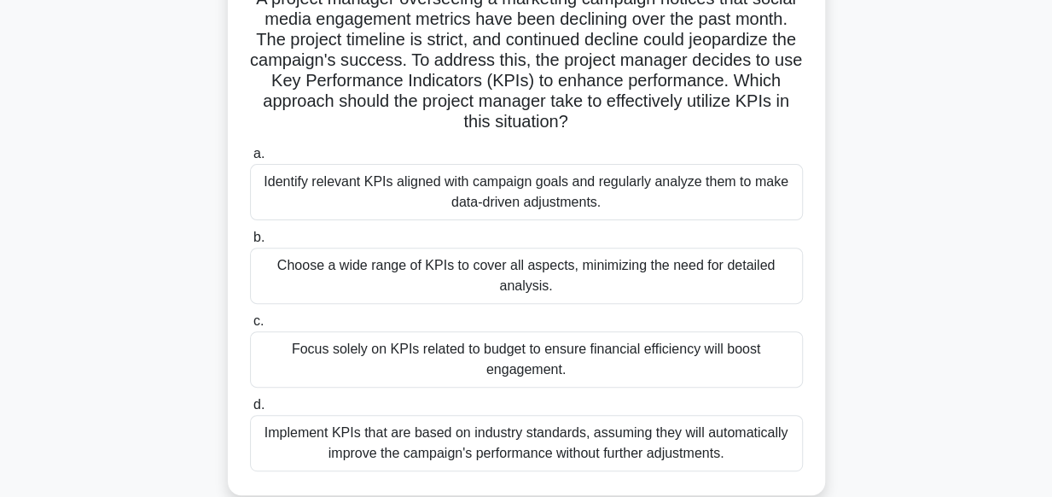
click at [511, 199] on div "Identify relevant KPIs aligned with campaign goals and regularly analyze them t…" at bounding box center [526, 192] width 553 height 56
click at [250, 160] on input "a. Identify relevant KPIs aligned with campaign goals and regularly analyze the…" at bounding box center [250, 153] width 0 height 11
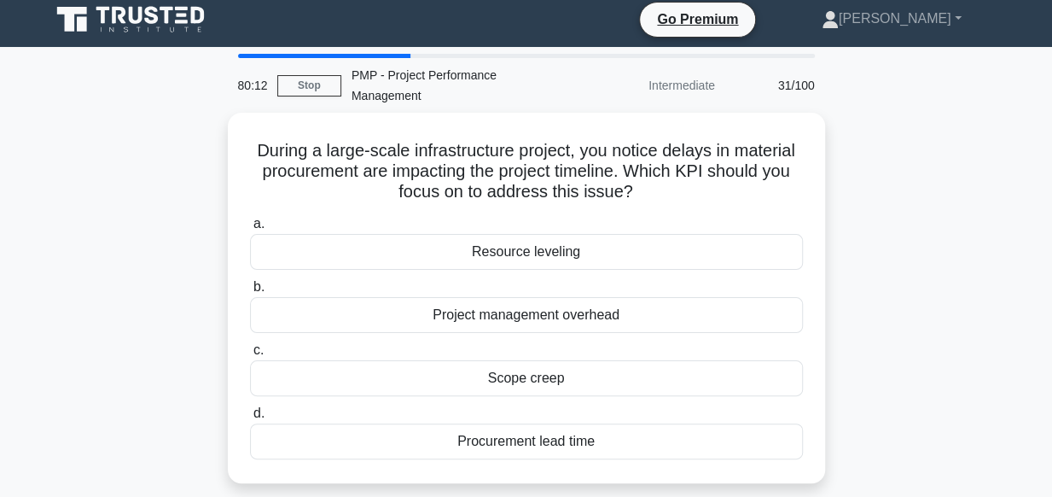
scroll to position [0, 0]
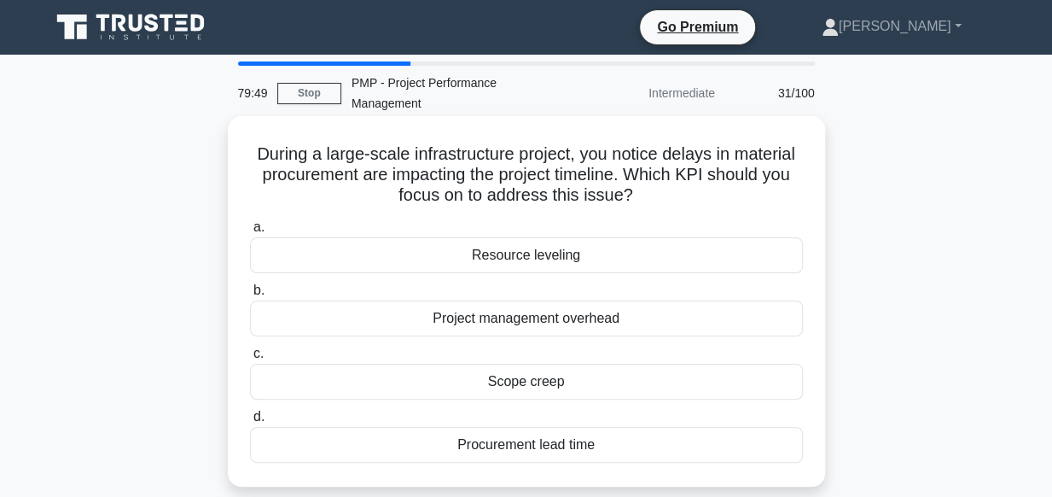
click at [562, 443] on div "Procurement lead time" at bounding box center [526, 445] width 553 height 36
click at [250, 422] on input "d. Procurement lead time" at bounding box center [250, 416] width 0 height 11
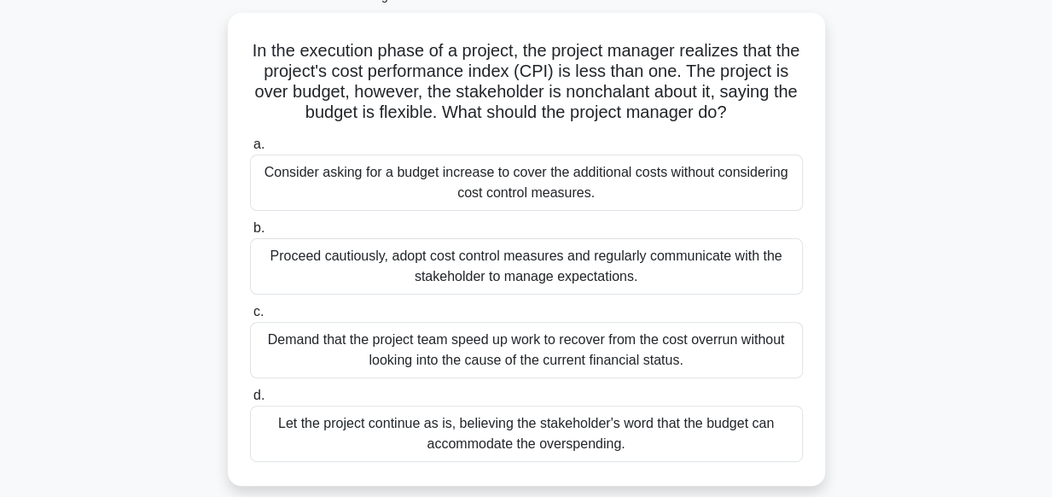
scroll to position [108, 0]
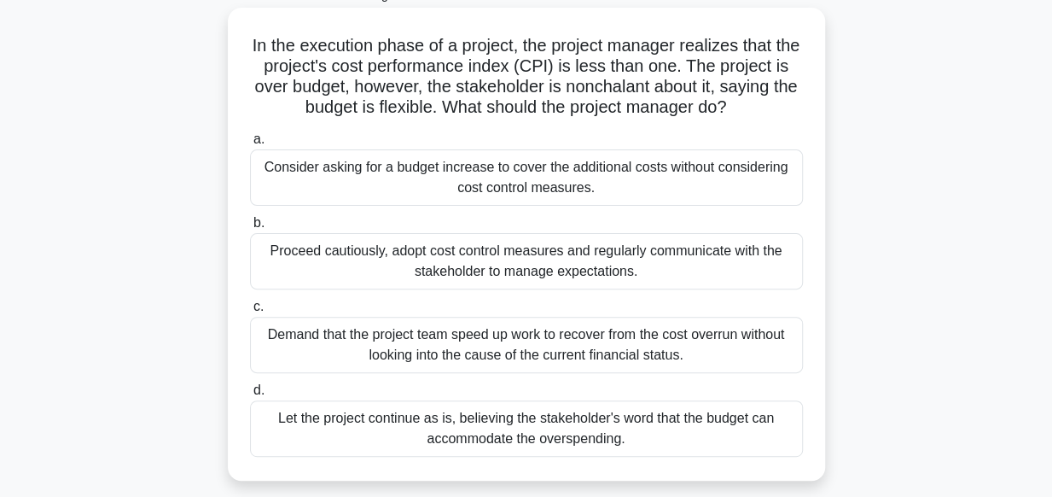
click at [555, 270] on div "Proceed cautiously, adopt cost control measures and regularly communicate with …" at bounding box center [526, 261] width 553 height 56
click at [250, 229] on input "b. Proceed cautiously, adopt cost control measures and regularly communicate wi…" at bounding box center [250, 223] width 0 height 11
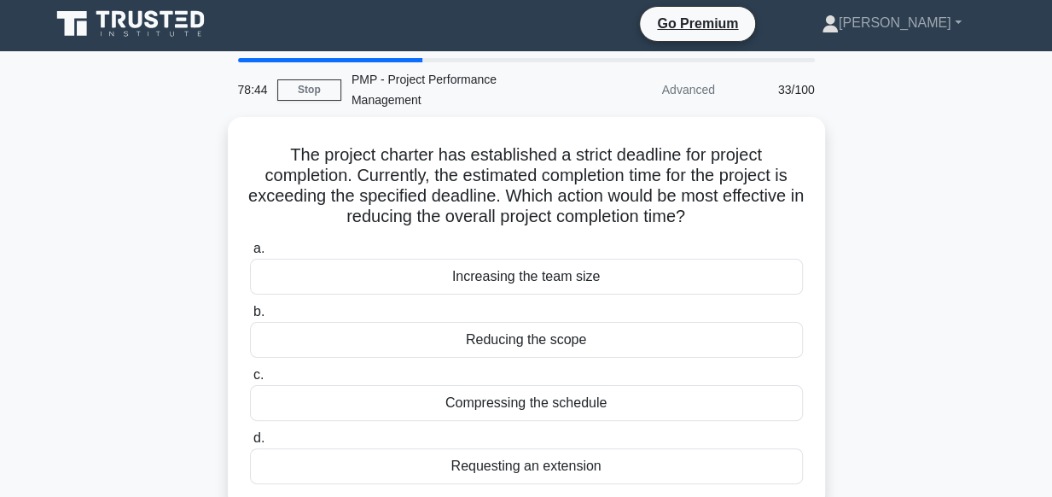
scroll to position [0, 0]
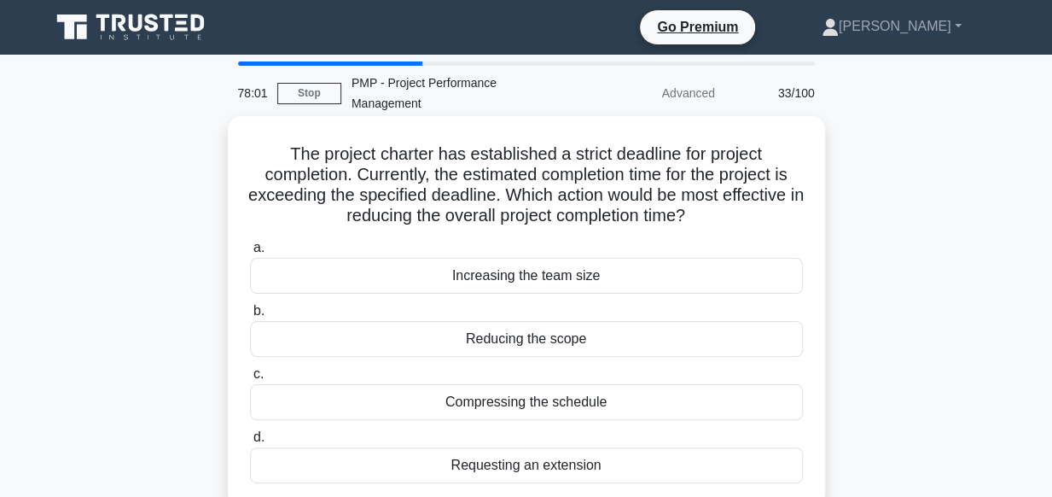
click at [523, 406] on div "Compressing the schedule" at bounding box center [526, 402] width 553 height 36
click at [250, 380] on input "c. Compressing the schedule" at bounding box center [250, 374] width 0 height 11
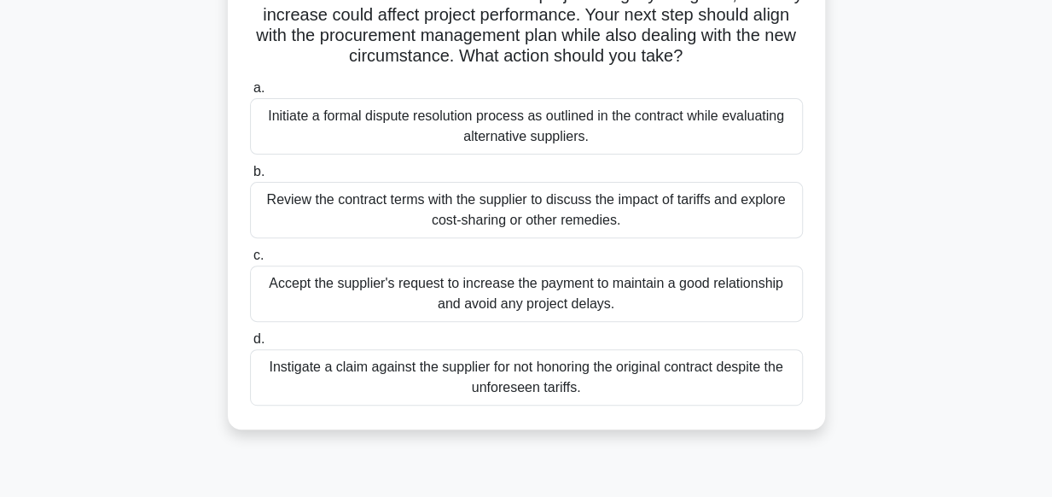
scroll to position [239, 0]
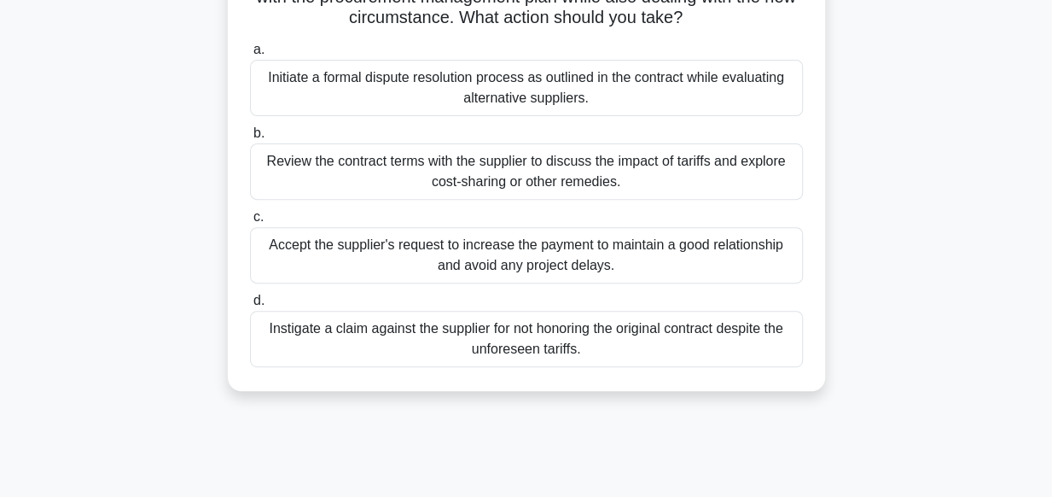
click at [559, 175] on div "Review the contract terms with the supplier to discuss the impact of tariffs an…" at bounding box center [526, 171] width 553 height 56
click at [250, 139] on input "b. Review the contract terms with the supplier to discuss the impact of tariffs…" at bounding box center [250, 133] width 0 height 11
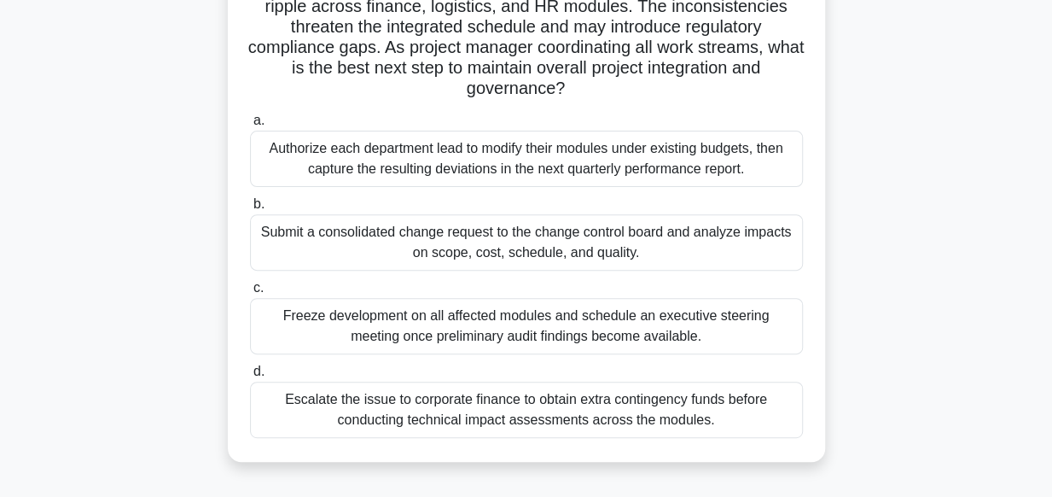
scroll to position [205, 0]
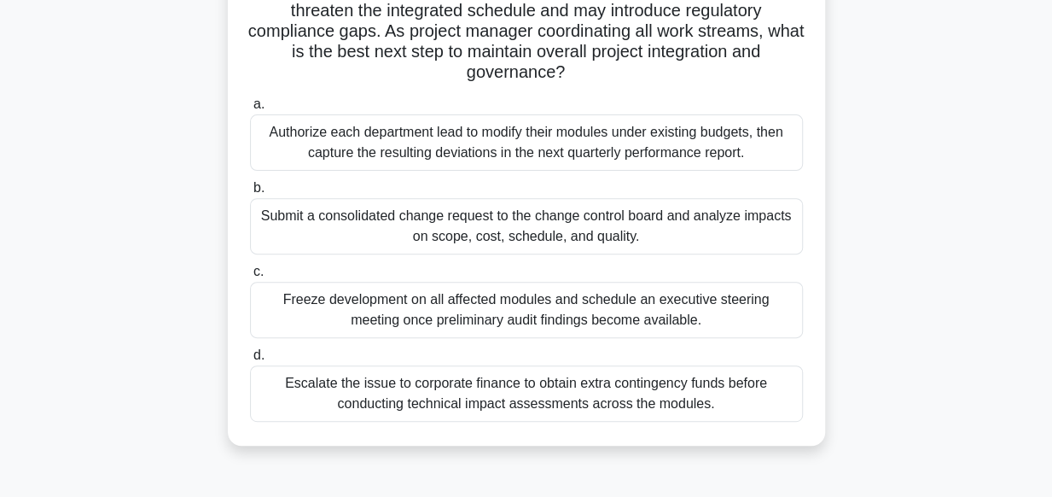
click at [606, 229] on div "Submit a consolidated change request to the change control board and analyze im…" at bounding box center [526, 226] width 553 height 56
click at [250, 194] on input "b. Submit a consolidated change request to the change control board and analyze…" at bounding box center [250, 188] width 0 height 11
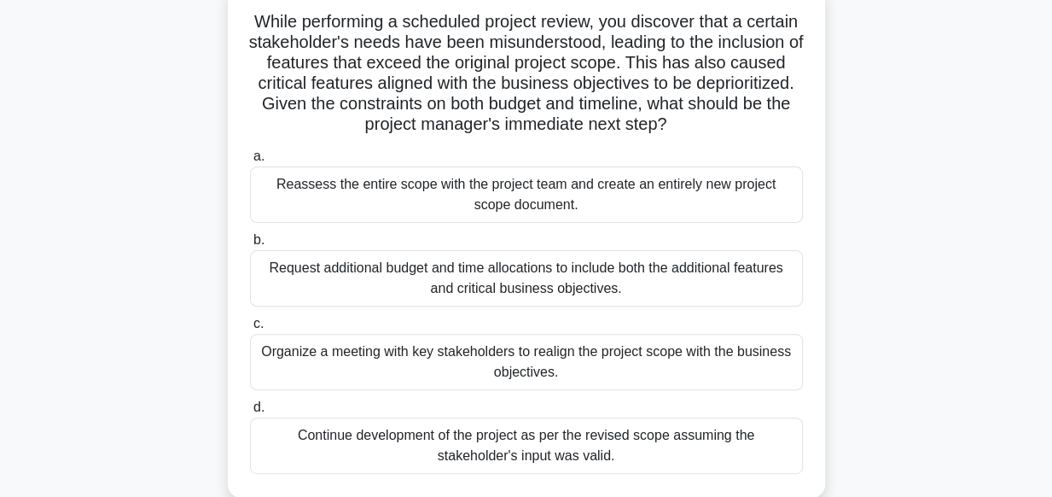
scroll to position [171, 0]
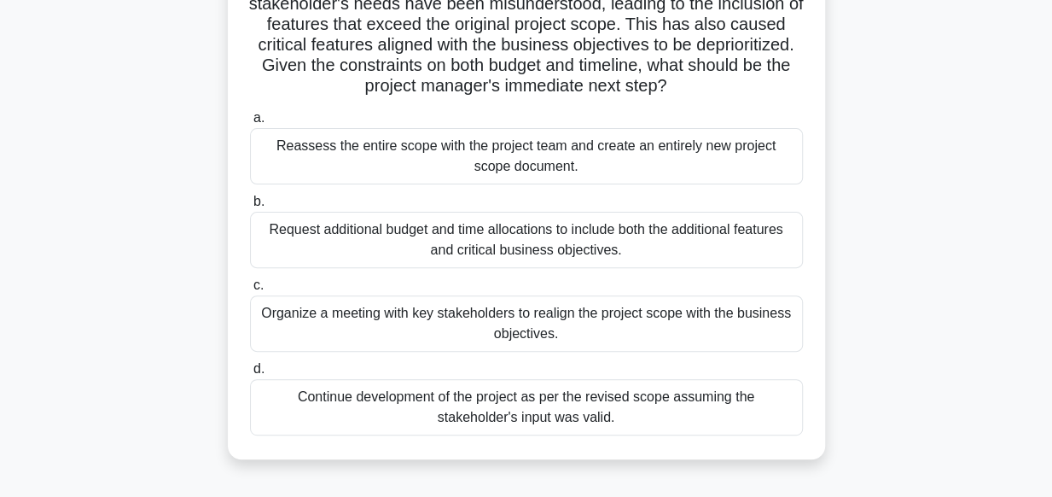
click at [562, 153] on div "Reassess the entire scope with the project team and create an entirely new proj…" at bounding box center [526, 156] width 553 height 56
click at [250, 124] on input "a. Reassess the entire scope with the project team and create an entirely new p…" at bounding box center [250, 118] width 0 height 11
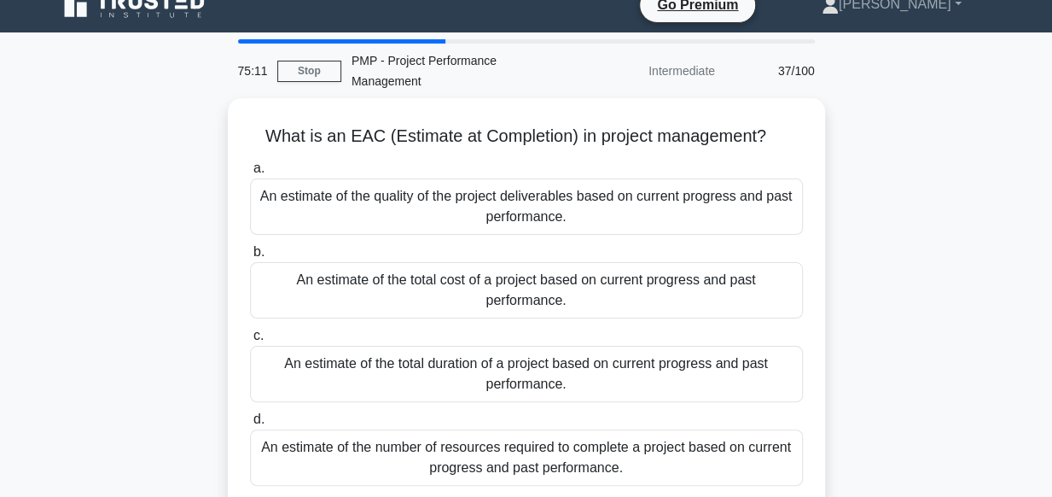
scroll to position [0, 0]
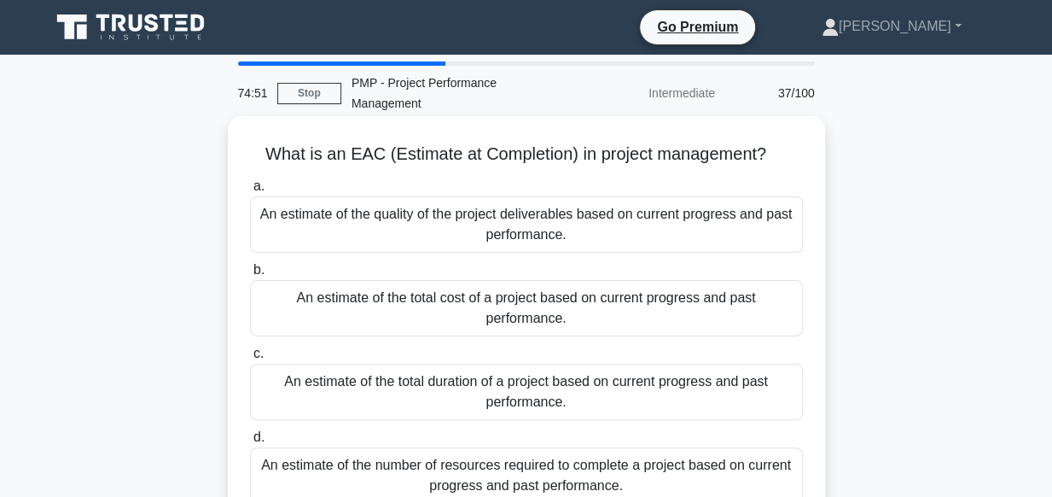
click at [526, 301] on div "An estimate of the total cost of a project based on current progress and past p…" at bounding box center [526, 308] width 553 height 56
click at [250, 276] on input "b. An estimate of the total cost of a project based on current progress and pas…" at bounding box center [250, 270] width 0 height 11
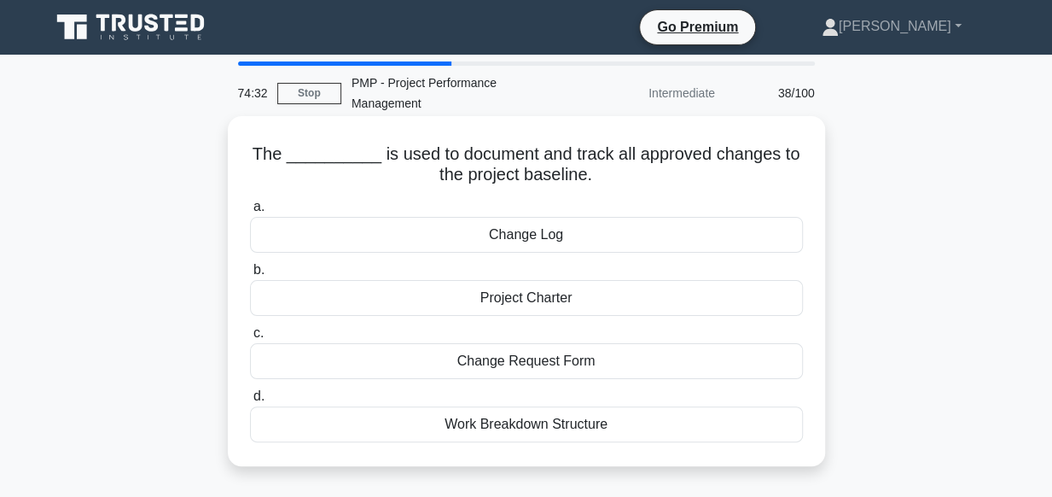
click at [552, 247] on div "Change Log" at bounding box center [526, 235] width 553 height 36
click at [250, 213] on input "a. Change Log" at bounding box center [250, 206] width 0 height 11
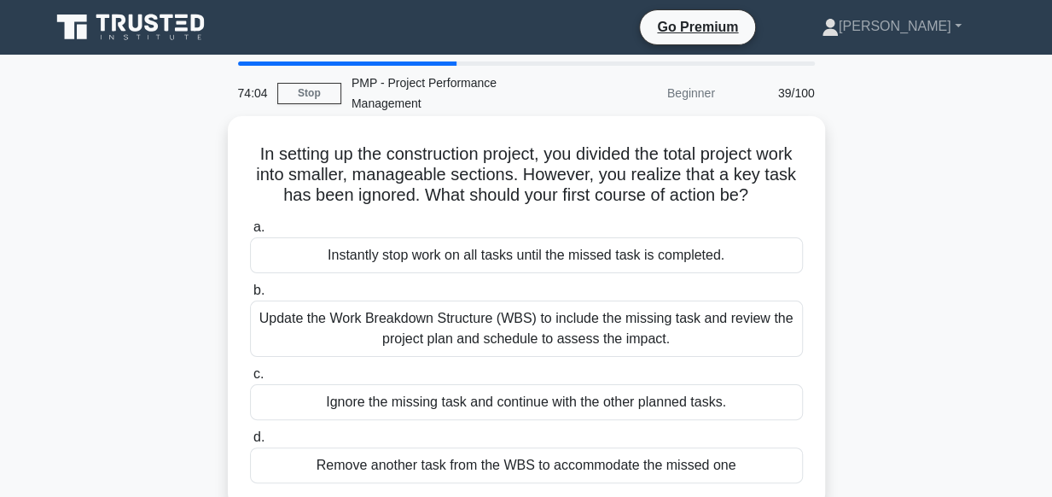
click at [454, 332] on div "Update the Work Breakdown Structure (WBS) to include the missing task and revie…" at bounding box center [526, 328] width 553 height 56
click at [250, 296] on input "b. Update the Work Breakdown Structure (WBS) to include the missing task and re…" at bounding box center [250, 290] width 0 height 11
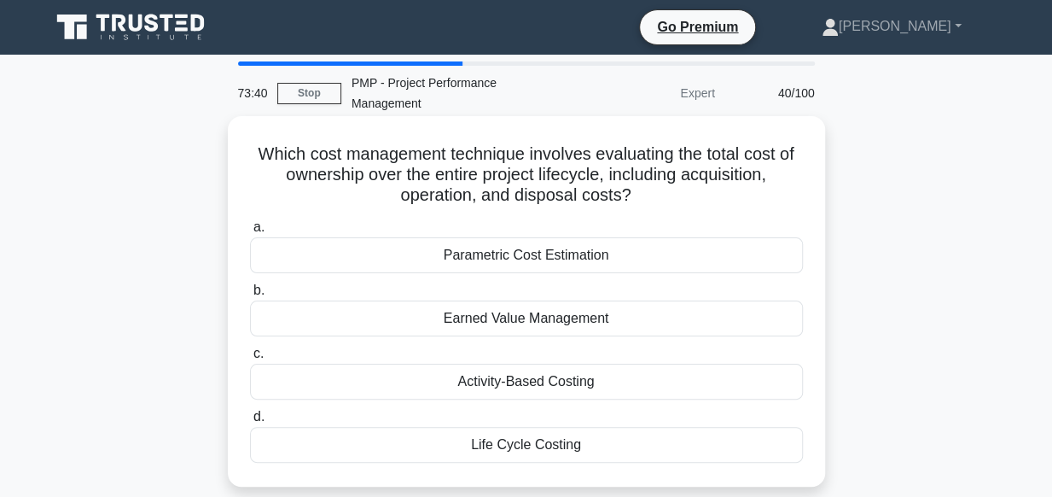
click at [499, 450] on div "Life Cycle Costing" at bounding box center [526, 445] width 553 height 36
click at [250, 422] on input "d. Life Cycle Costing" at bounding box center [250, 416] width 0 height 11
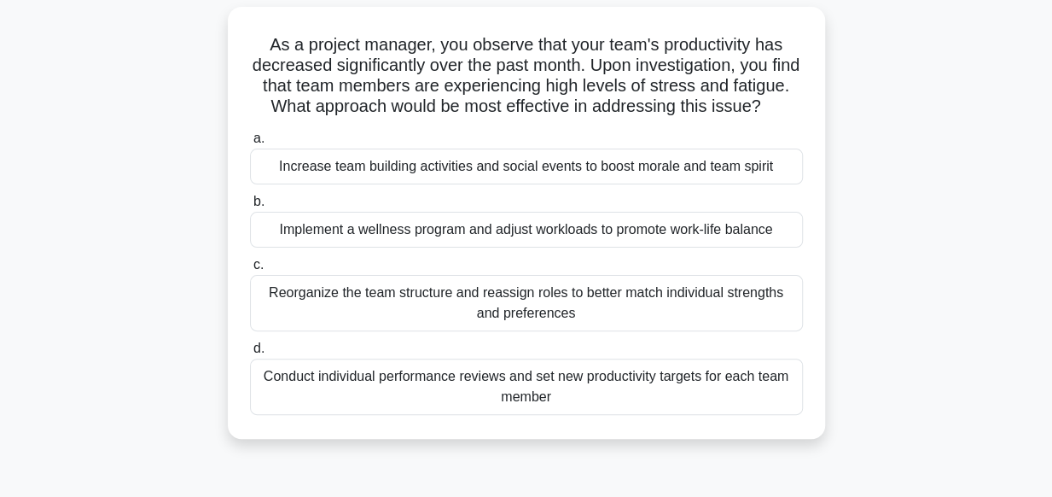
scroll to position [205, 0]
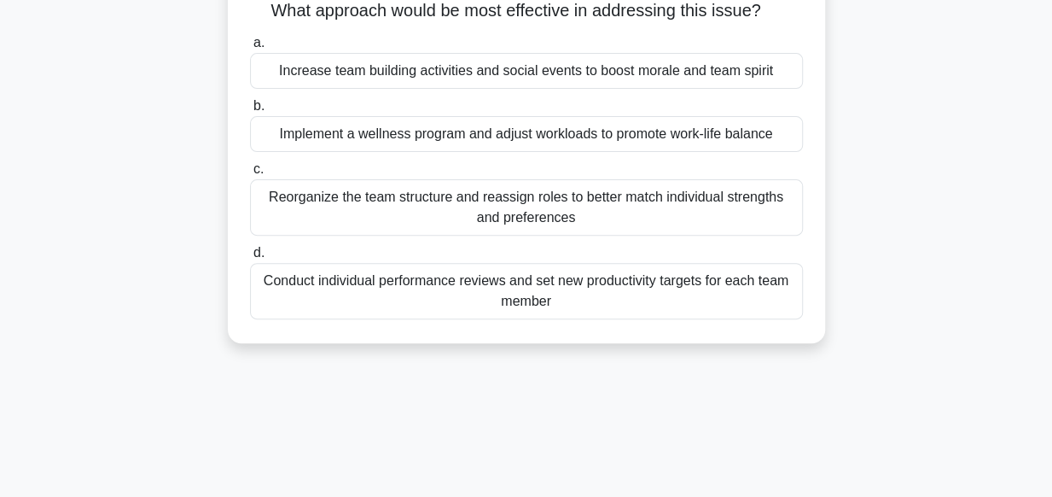
click at [533, 300] on div "Conduct individual performance reviews and set new productivity targets for eac…" at bounding box center [526, 291] width 553 height 56
click at [250, 259] on input "d. Conduct individual performance reviews and set new productivity targets for …" at bounding box center [250, 252] width 0 height 11
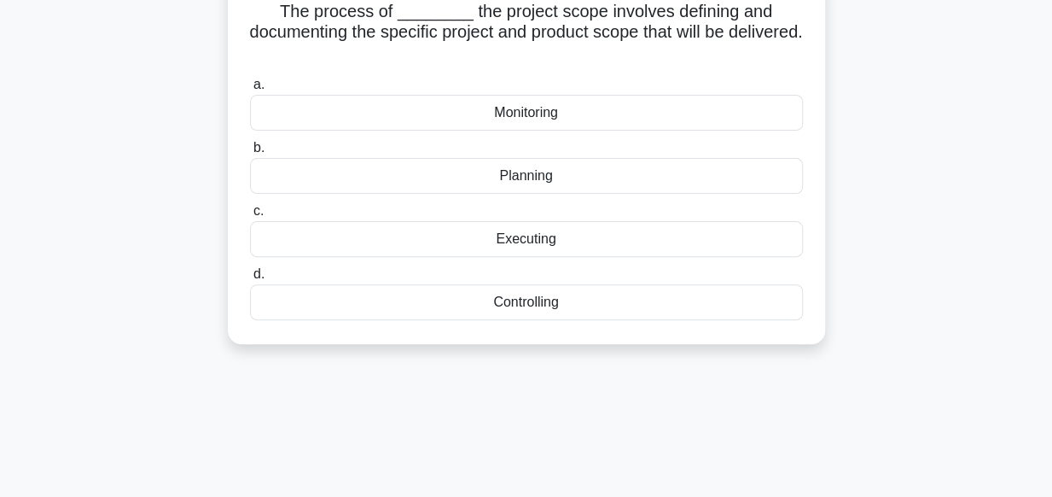
scroll to position [0, 0]
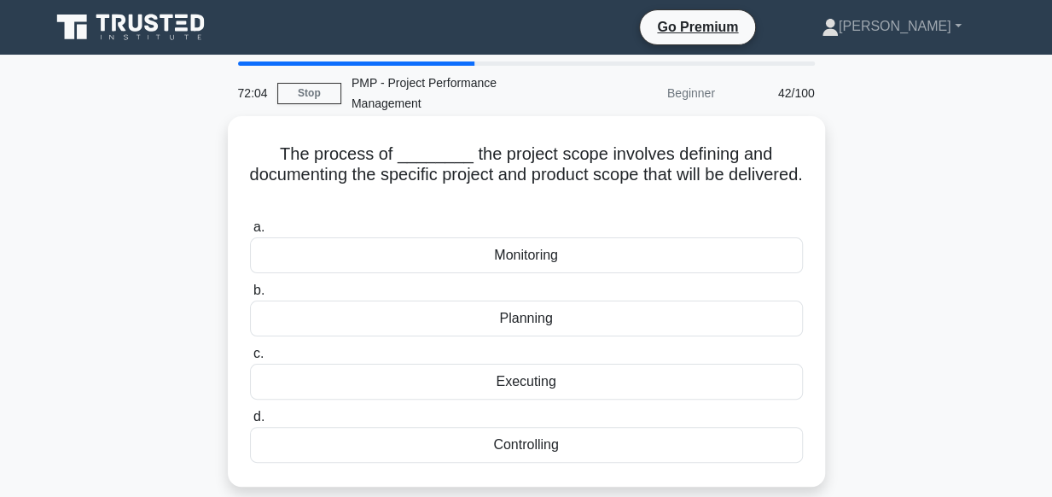
click at [530, 326] on div "Planning" at bounding box center [526, 318] width 553 height 36
click at [250, 296] on input "b. Planning" at bounding box center [250, 290] width 0 height 11
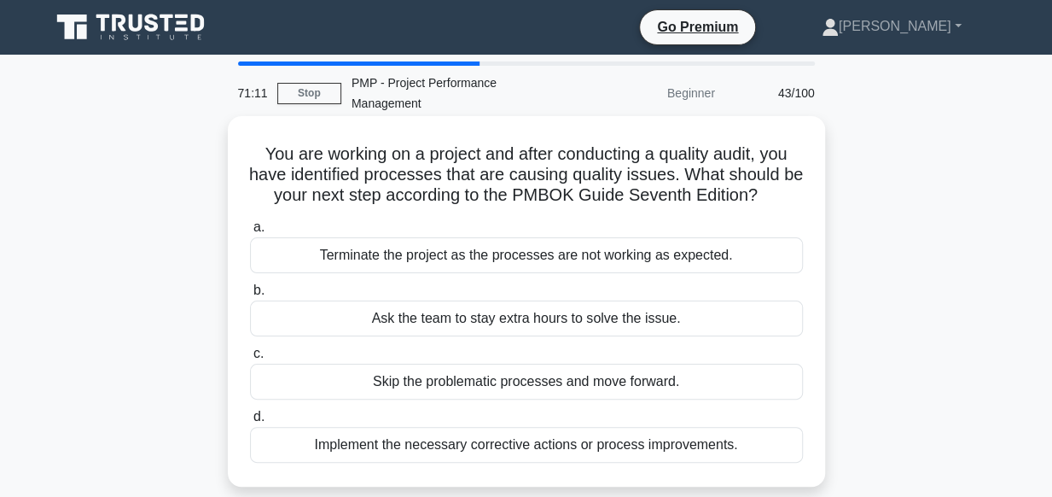
click at [651, 444] on div "Implement the necessary corrective actions or process improvements." at bounding box center [526, 445] width 553 height 36
click at [250, 422] on input "d. Implement the necessary corrective actions or process improvements." at bounding box center [250, 416] width 0 height 11
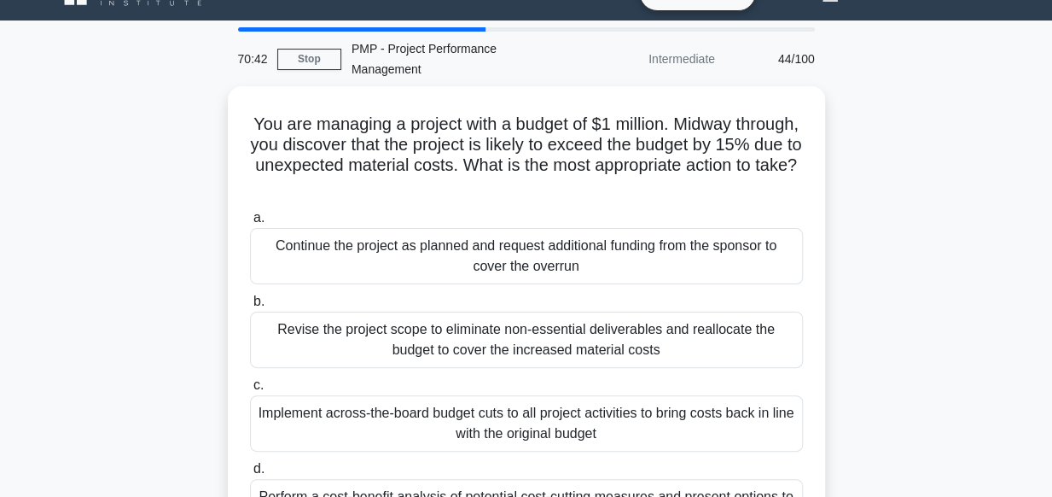
scroll to position [204, 0]
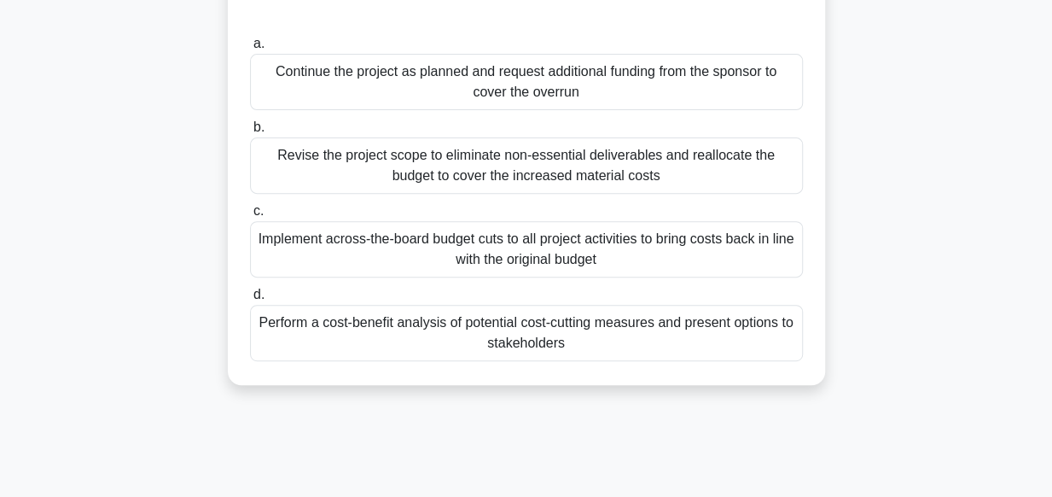
click at [600, 332] on div "Perform a cost-benefit analysis of potential cost-cutting measures and present …" at bounding box center [526, 333] width 553 height 56
click at [250, 300] on input "d. Perform a cost-benefit analysis of potential cost-cutting measures and prese…" at bounding box center [250, 294] width 0 height 11
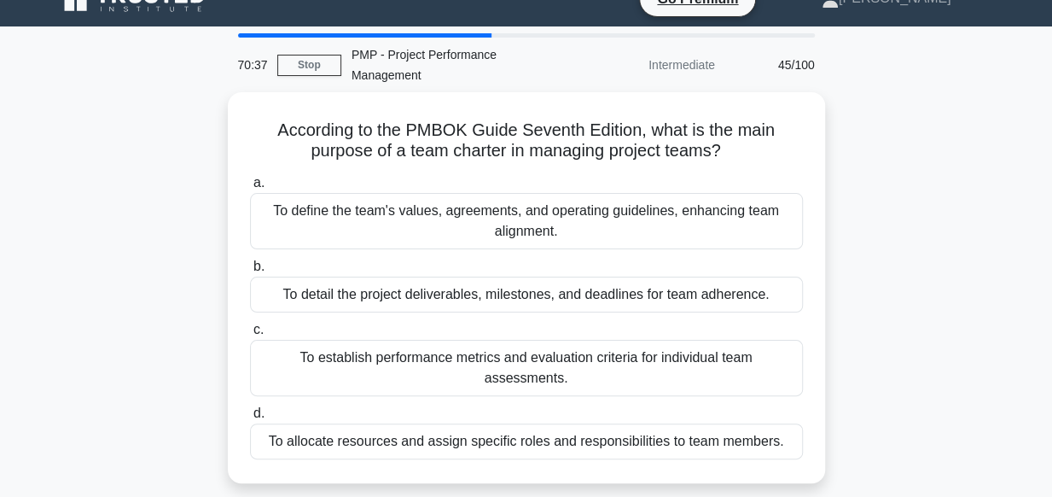
scroll to position [0, 0]
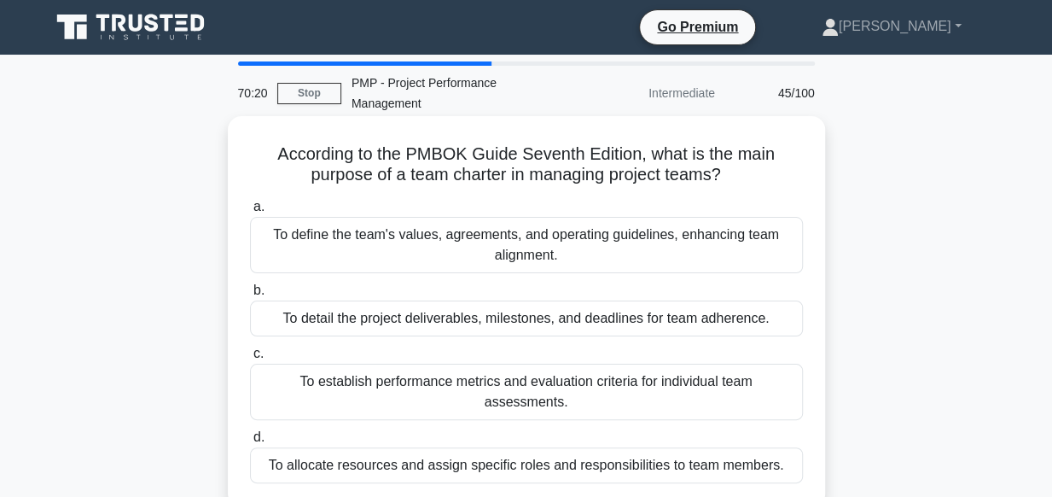
click at [550, 245] on div "To define the team's values, agreements, and operating guidelines, enhancing te…" at bounding box center [526, 245] width 553 height 56
click at [250, 213] on input "a. To define the team's values, agreements, and operating guidelines, enhancing…" at bounding box center [250, 206] width 0 height 11
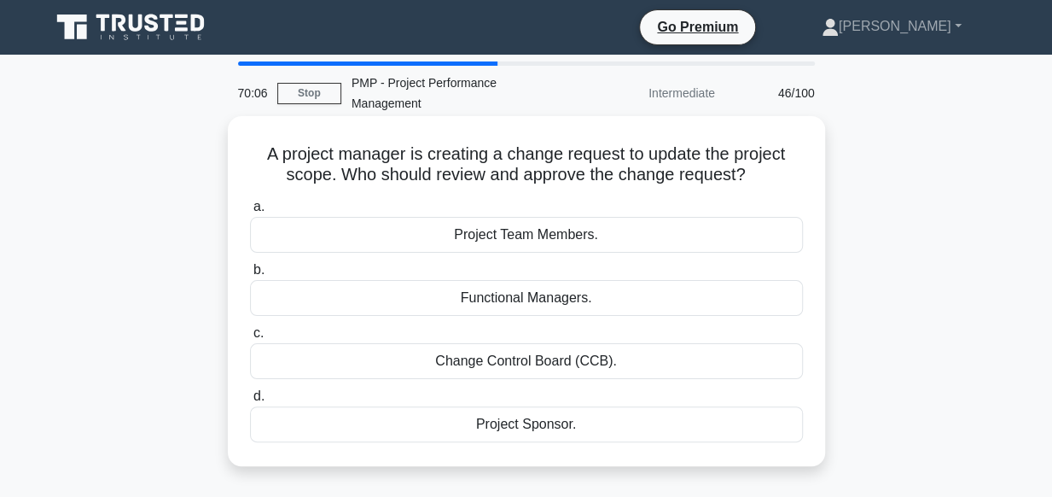
click at [545, 353] on div "Change Control Board (CCB)." at bounding box center [526, 361] width 553 height 36
click at [250, 339] on input "c. Change Control Board (CCB)." at bounding box center [250, 333] width 0 height 11
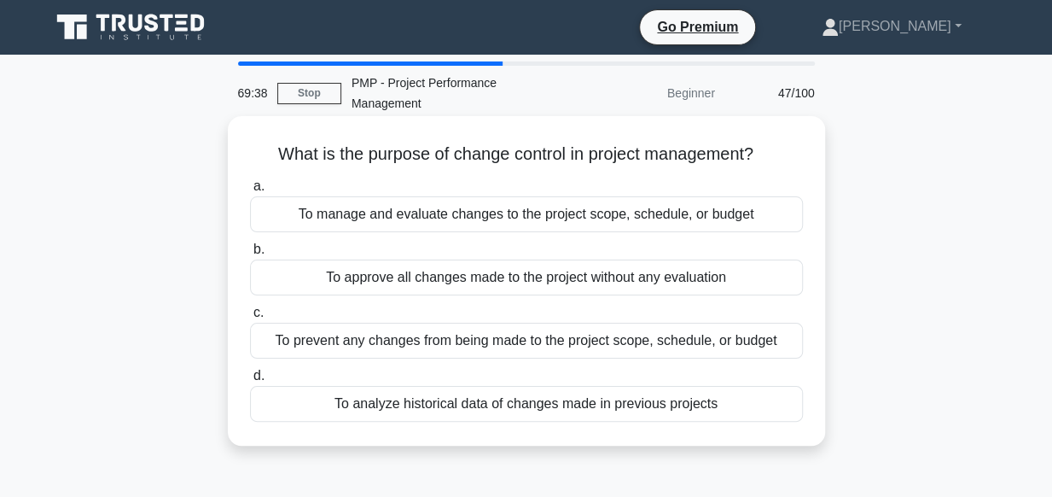
click at [495, 218] on div "To manage and evaluate changes to the project scope, schedule, or budget" at bounding box center [526, 214] width 553 height 36
click at [250, 192] on input "a. To manage and evaluate changes to the project scope, schedule, or budget" at bounding box center [250, 186] width 0 height 11
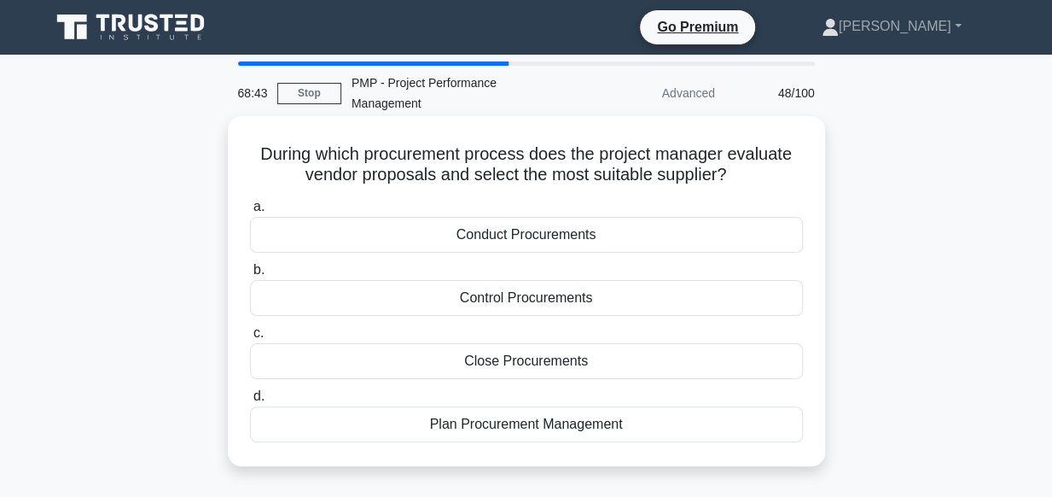
click at [486, 243] on div "Conduct Procurements" at bounding box center [526, 235] width 553 height 36
click at [250, 213] on input "a. Conduct Procurements" at bounding box center [250, 206] width 0 height 11
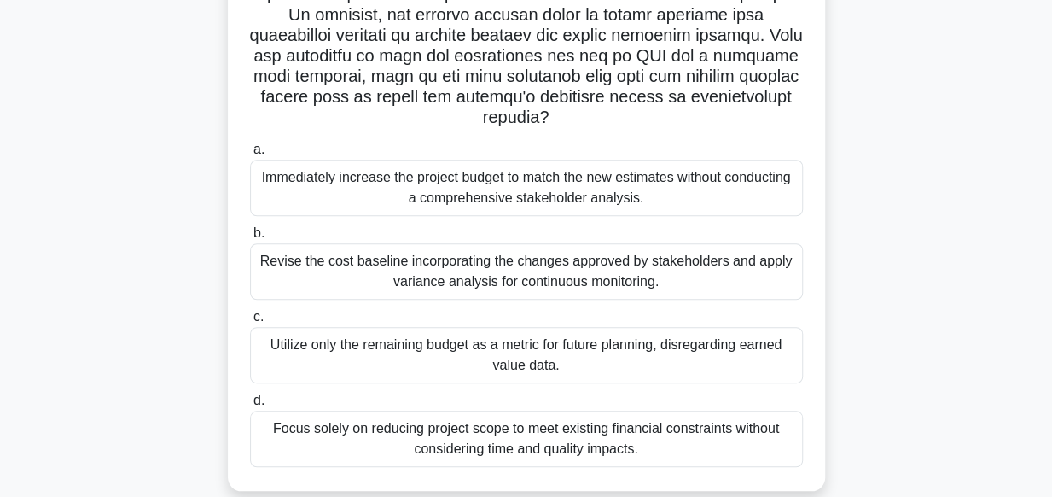
scroll to position [533, 0]
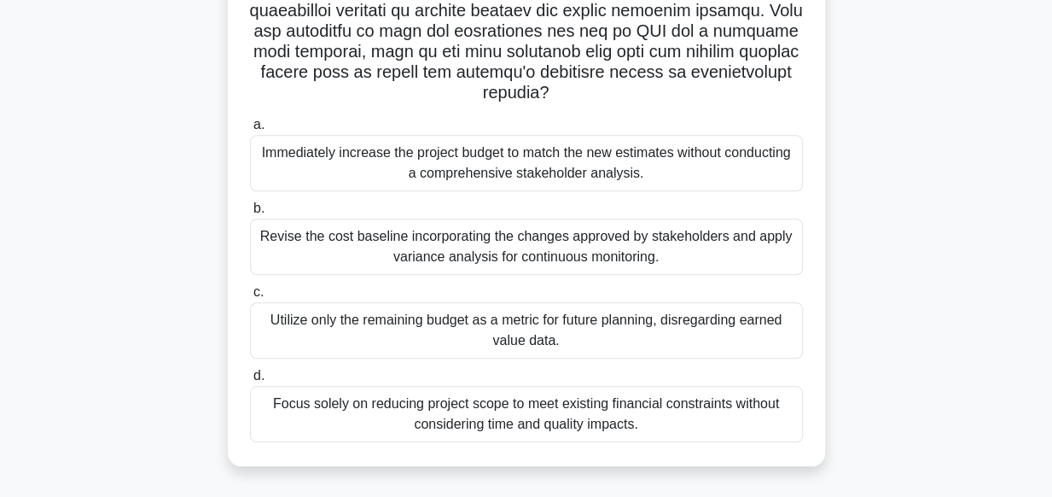
click at [633, 256] on div "Revise the cost baseline incorporating the changes approved by stakeholders and…" at bounding box center [526, 246] width 553 height 56
click at [250, 214] on input "b. Revise the cost baseline incorporating the changes approved by stakeholders …" at bounding box center [250, 208] width 0 height 11
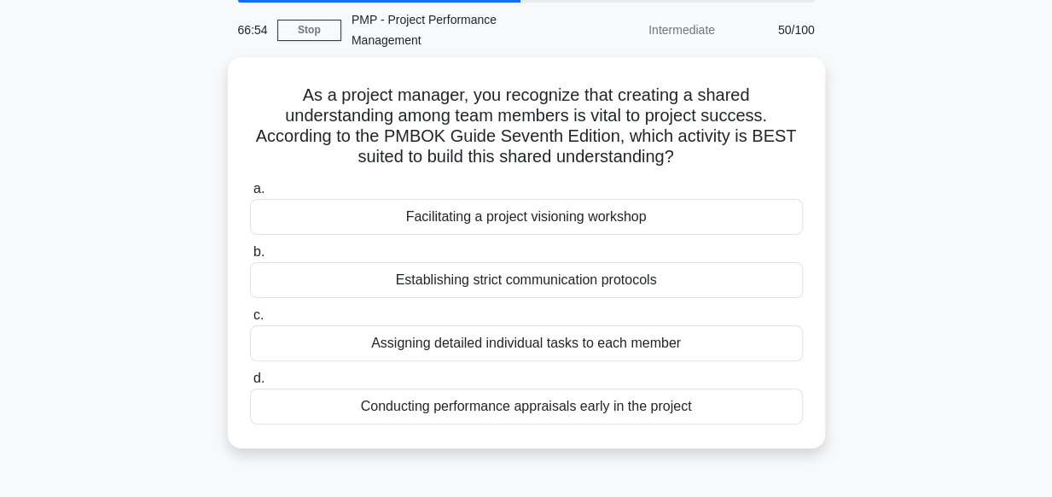
scroll to position [0, 0]
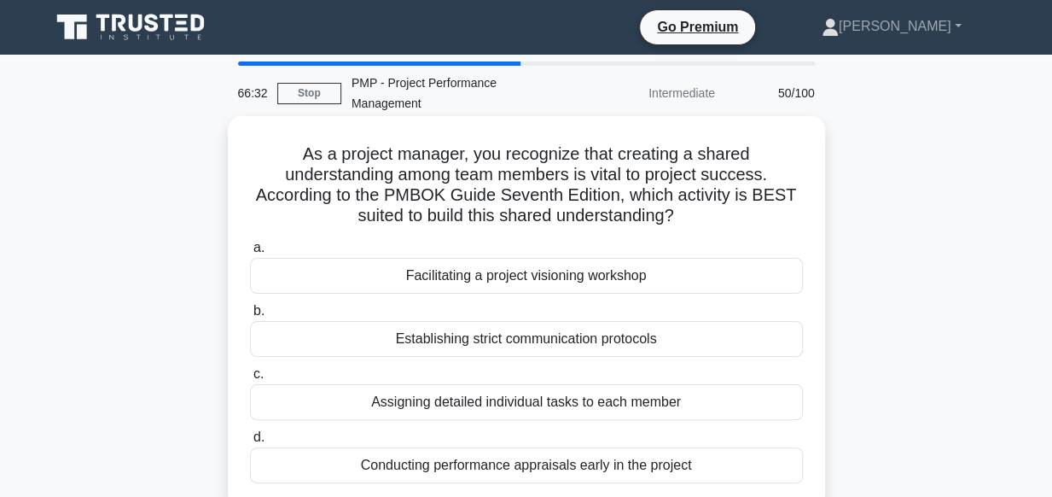
click at [582, 279] on div "Facilitating a project visioning workshop" at bounding box center [526, 276] width 553 height 36
click at [250, 253] on input "a. Facilitating a project visioning workshop" at bounding box center [250, 247] width 0 height 11
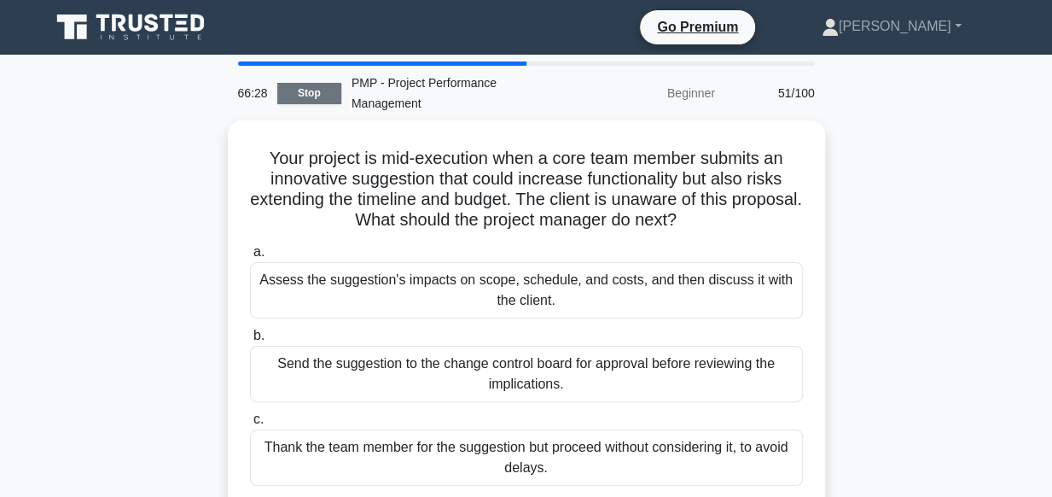
click at [311, 90] on link "Stop" at bounding box center [309, 93] width 64 height 21
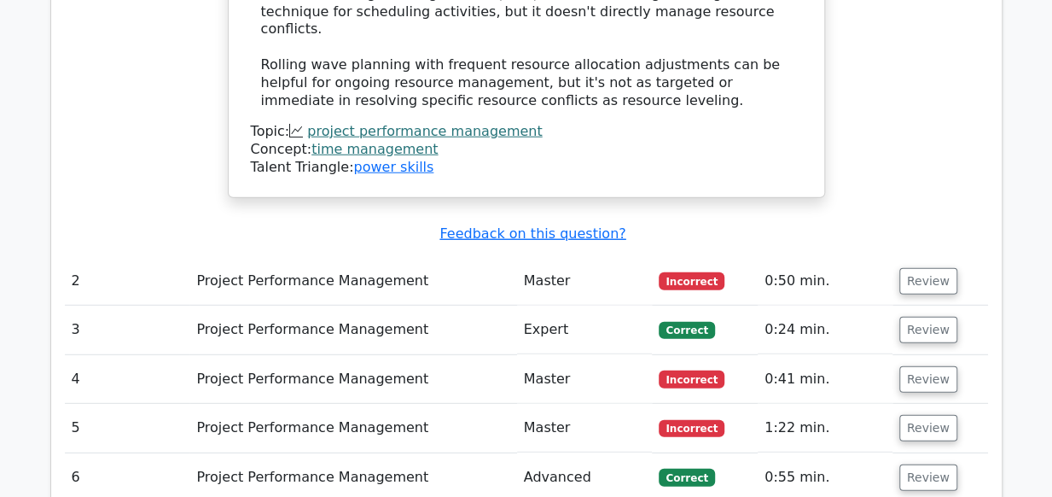
scroll to position [2171, 0]
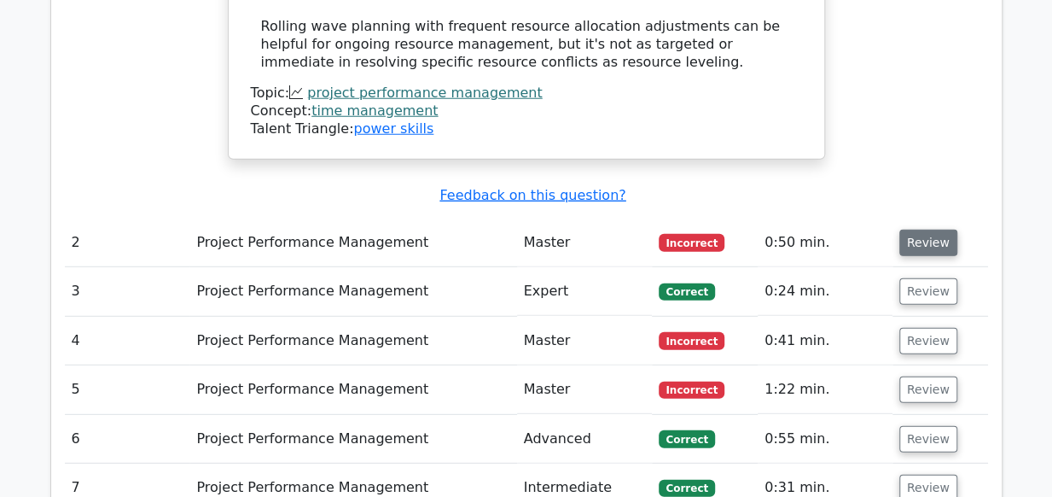
click at [911, 230] on button "Review" at bounding box center [929, 243] width 58 height 26
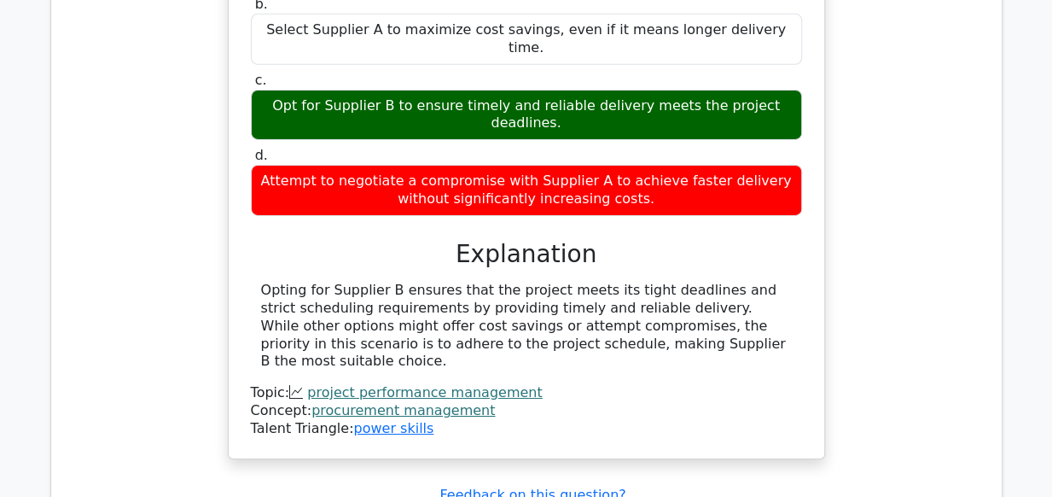
scroll to position [2786, 0]
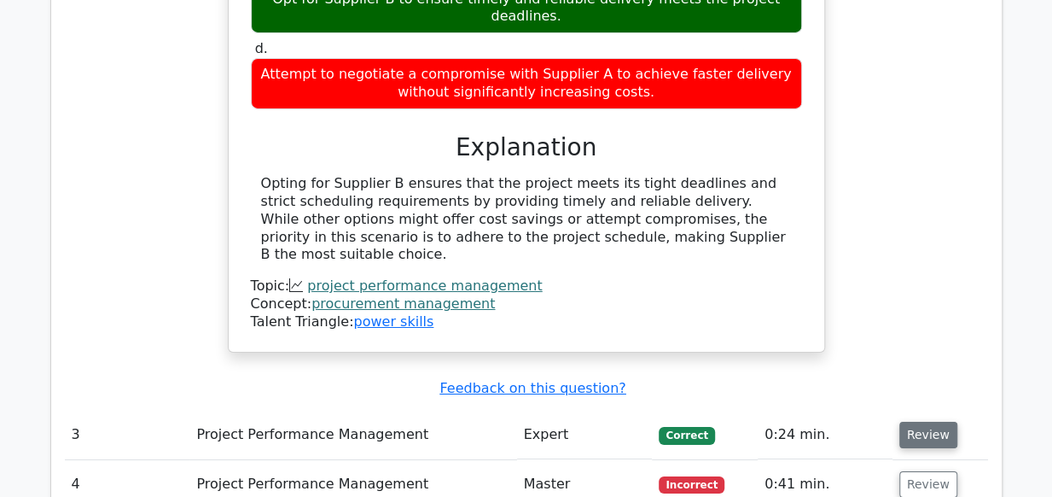
click at [915, 422] on button "Review" at bounding box center [929, 435] width 58 height 26
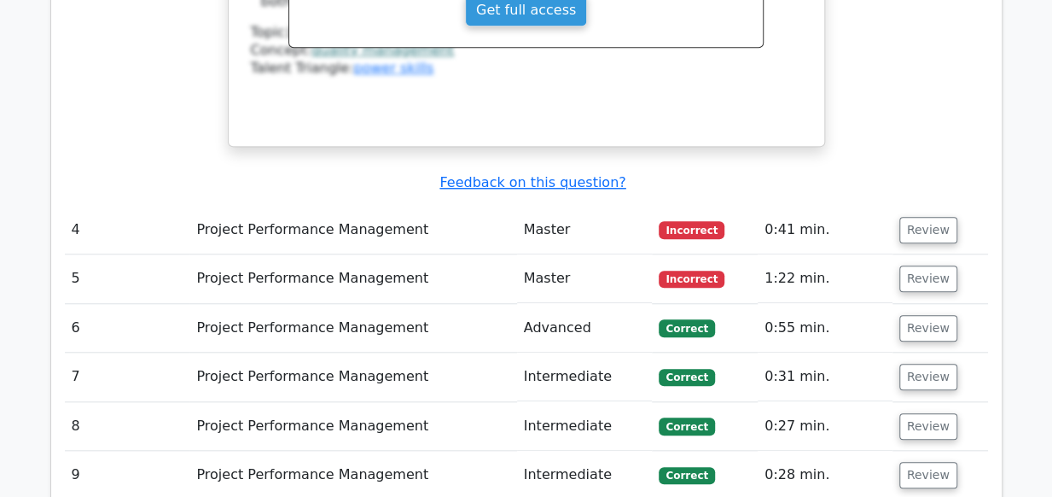
scroll to position [3799, 0]
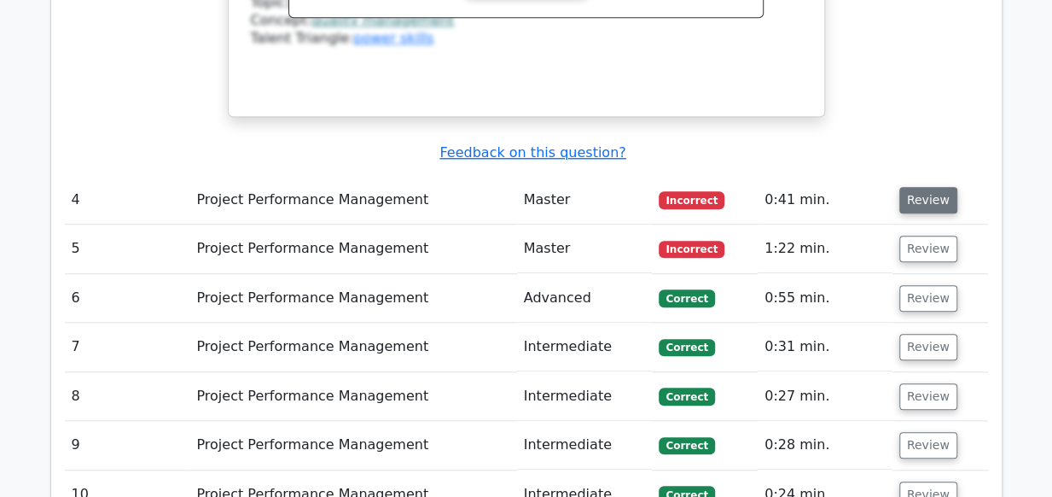
click at [930, 187] on button "Review" at bounding box center [929, 200] width 58 height 26
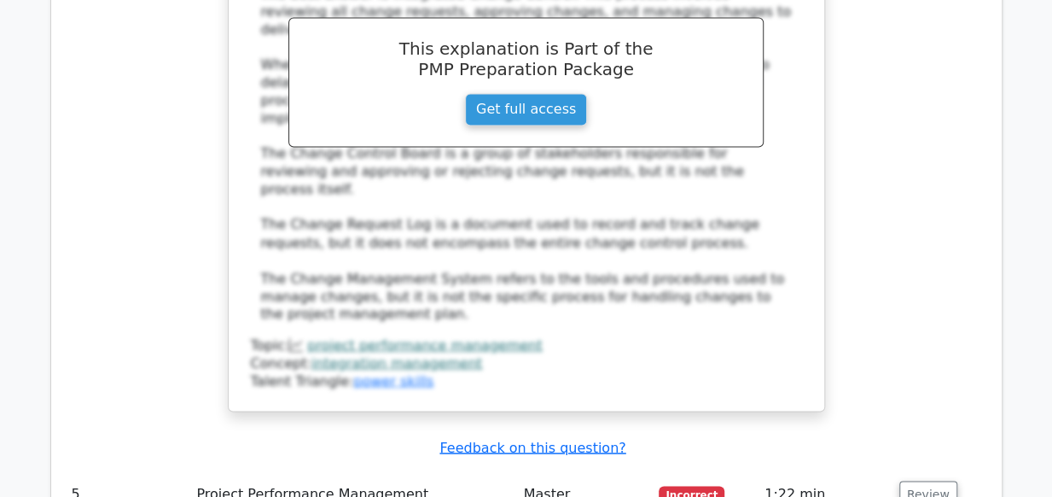
scroll to position [4539, 0]
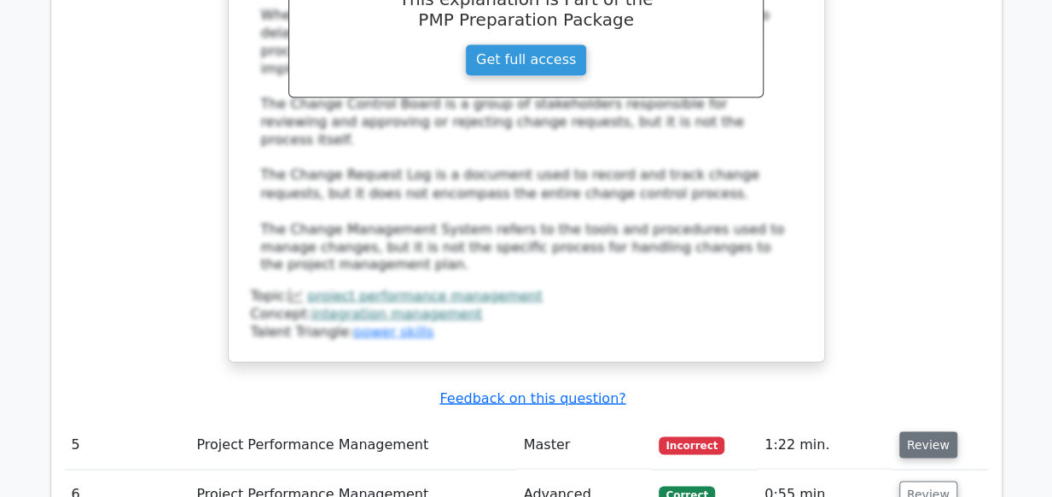
click at [915, 431] on button "Review" at bounding box center [929, 444] width 58 height 26
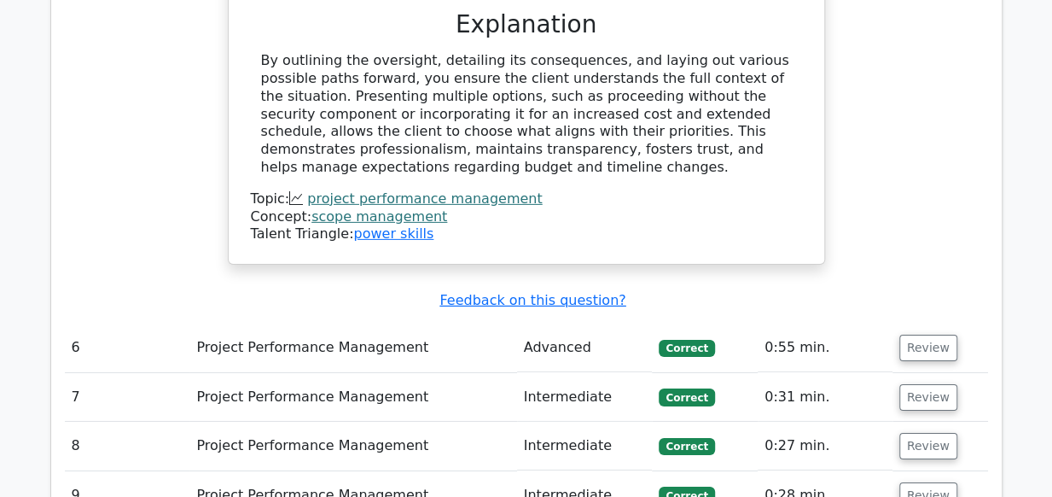
scroll to position [5768, 0]
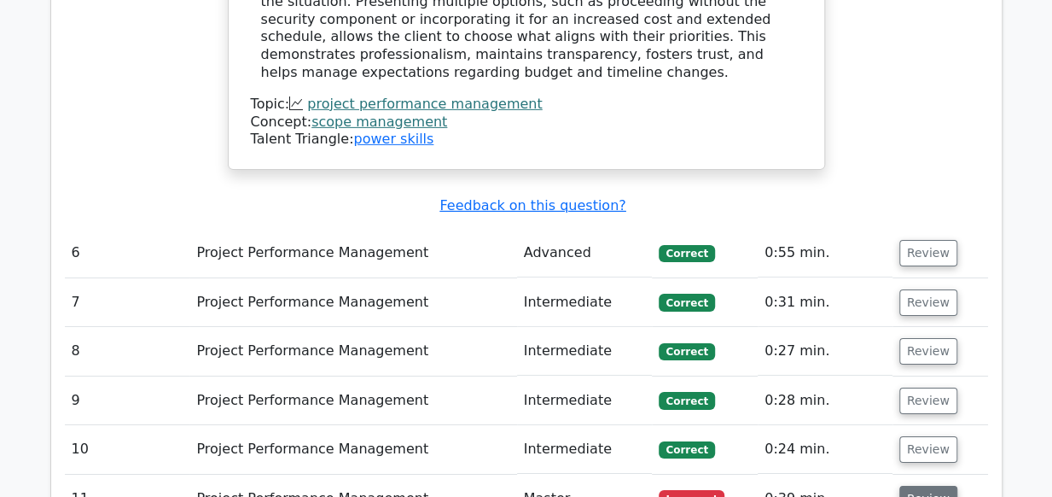
click at [923, 486] on button "Review" at bounding box center [929, 499] width 58 height 26
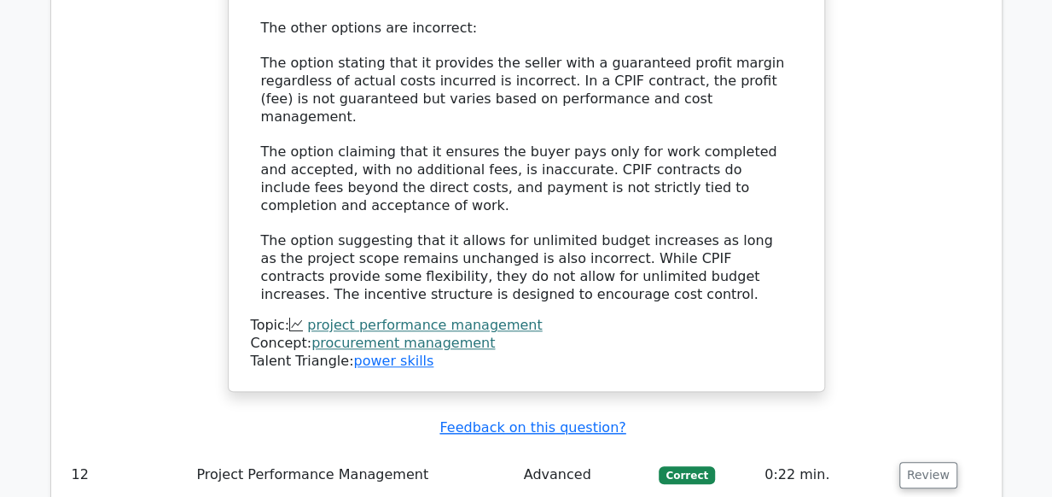
scroll to position [6984, 0]
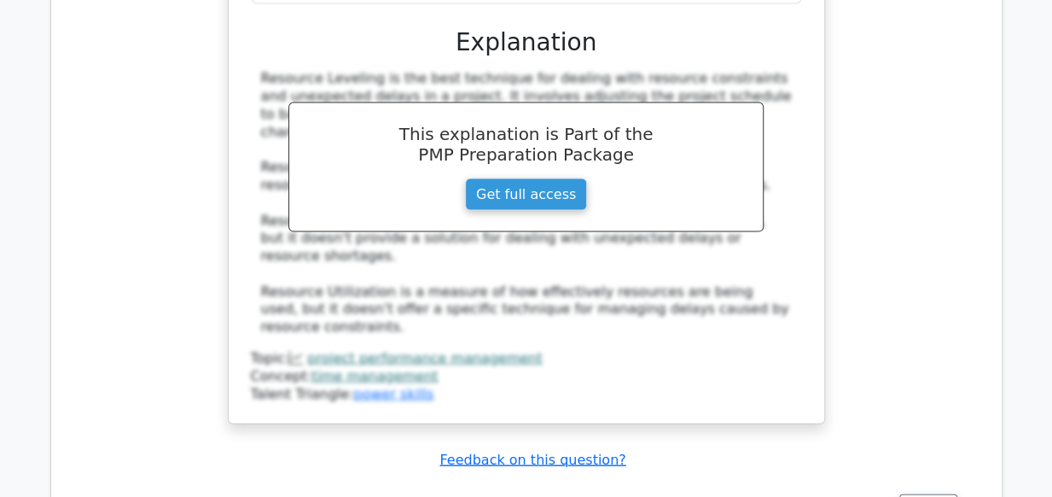
scroll to position [8020, 0]
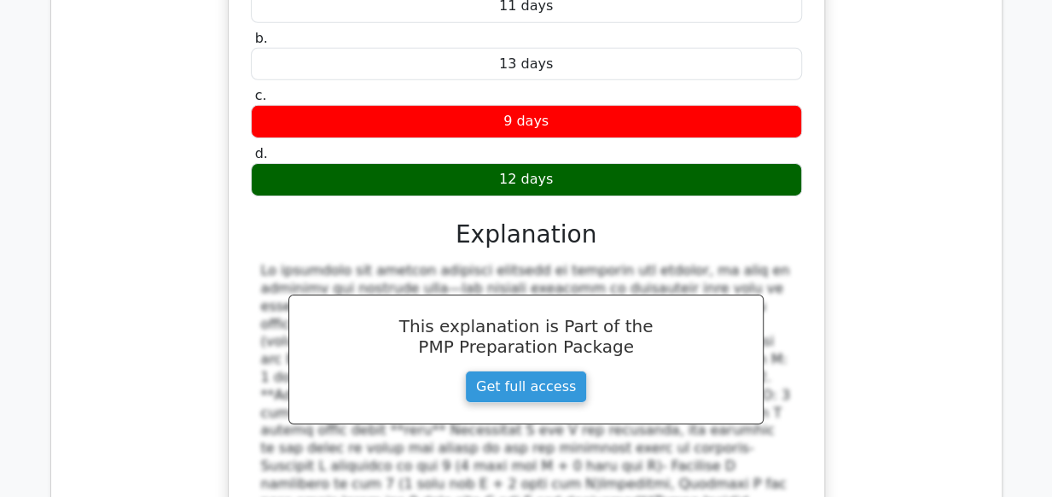
scroll to position [9032, 0]
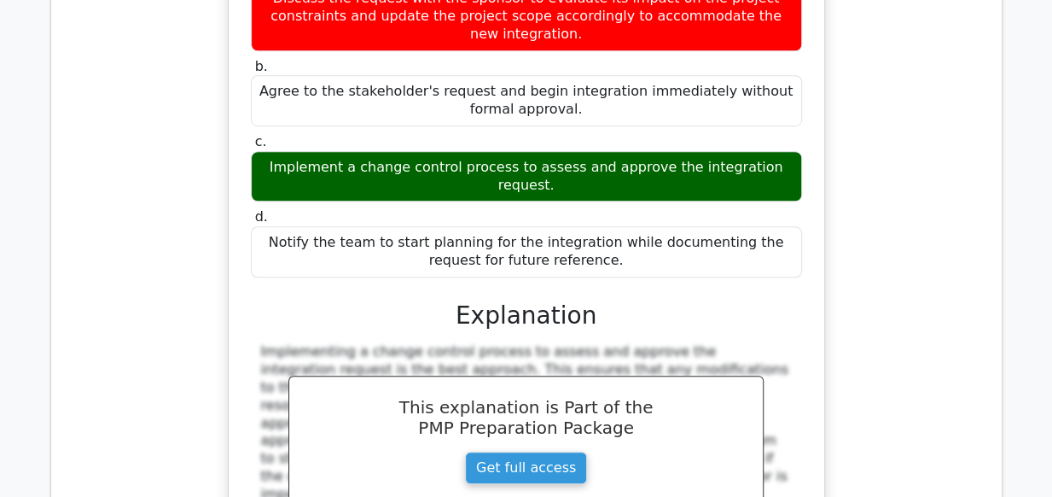
scroll to position [10009, 0]
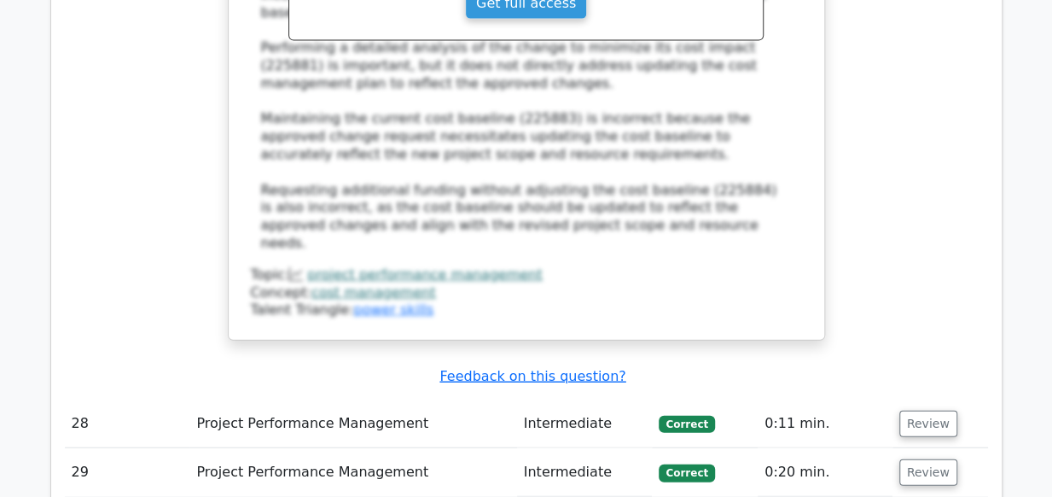
scroll to position [11328, 0]
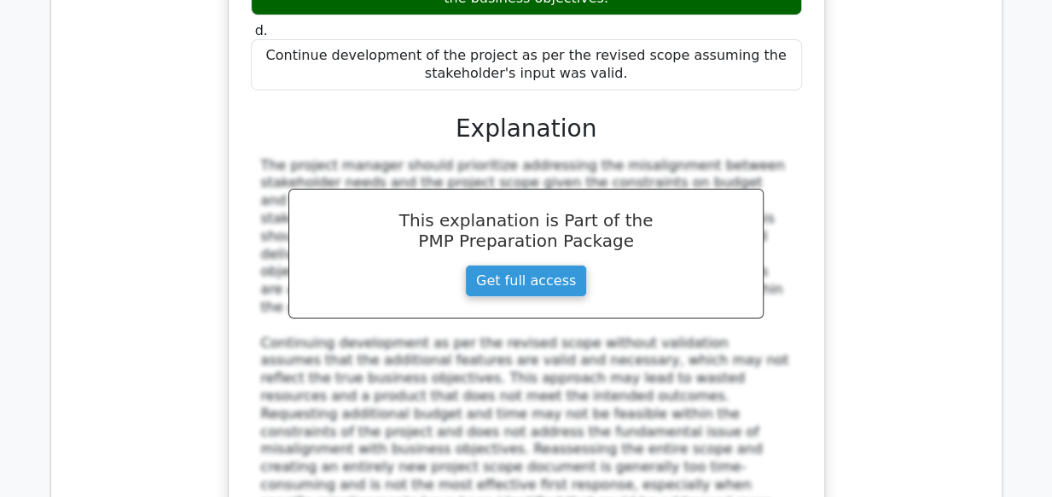
scroll to position [12578, 0]
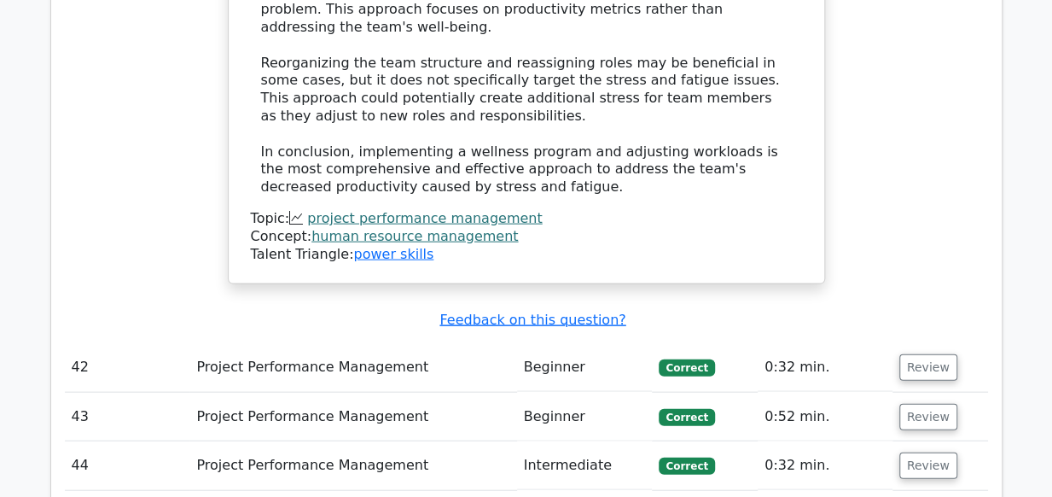
scroll to position [14715, 0]
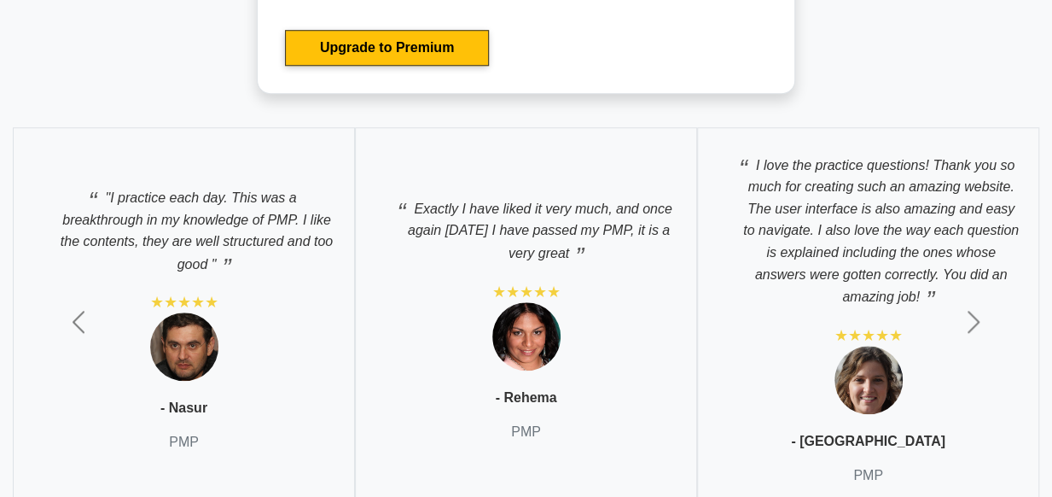
scroll to position [7037, 0]
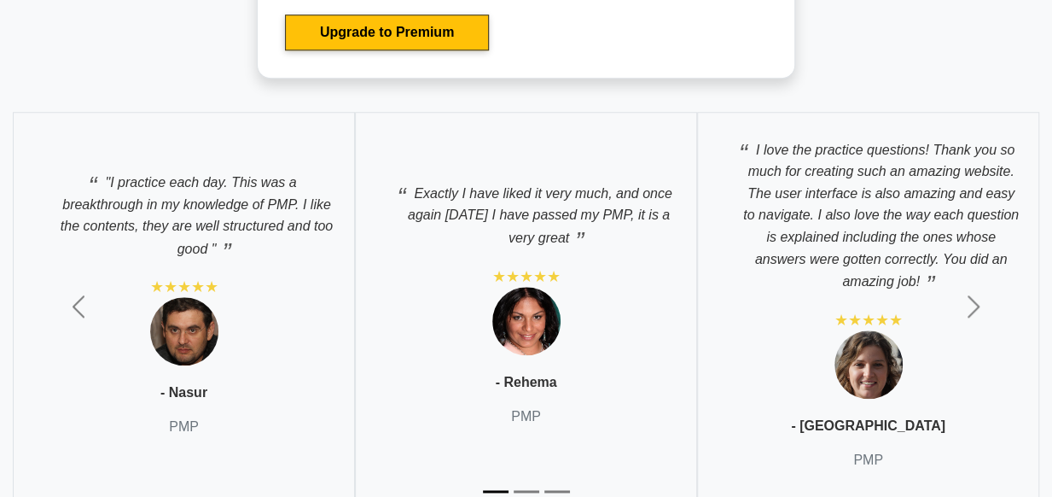
drag, startPoint x: 0, startPoint y: 0, endPoint x: 752, endPoint y: 387, distance: 845.4
click at [752, 387] on div "I love the practice questions! Thank you so much for creating such an amazing w…" at bounding box center [868, 307] width 342 height 390
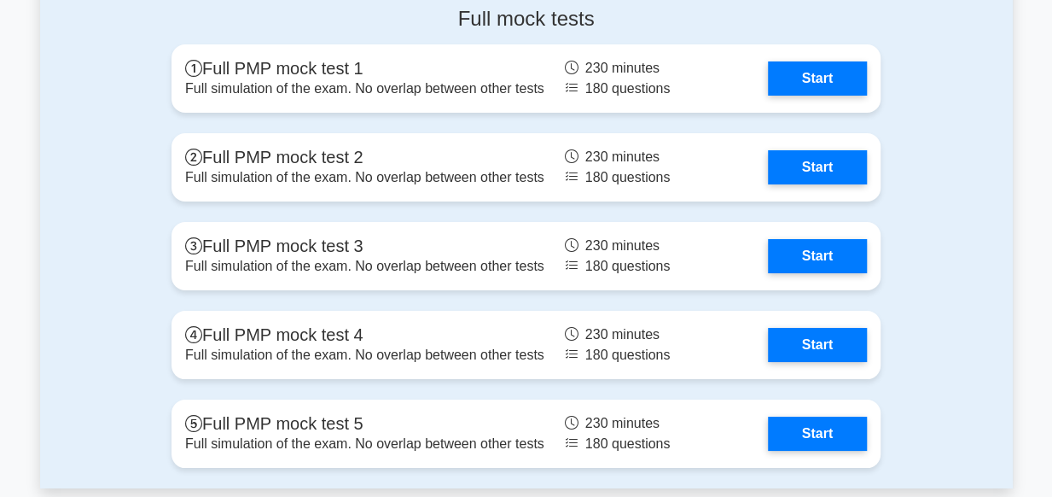
scroll to position [6178, 0]
